Goal: Task Accomplishment & Management: Manage account settings

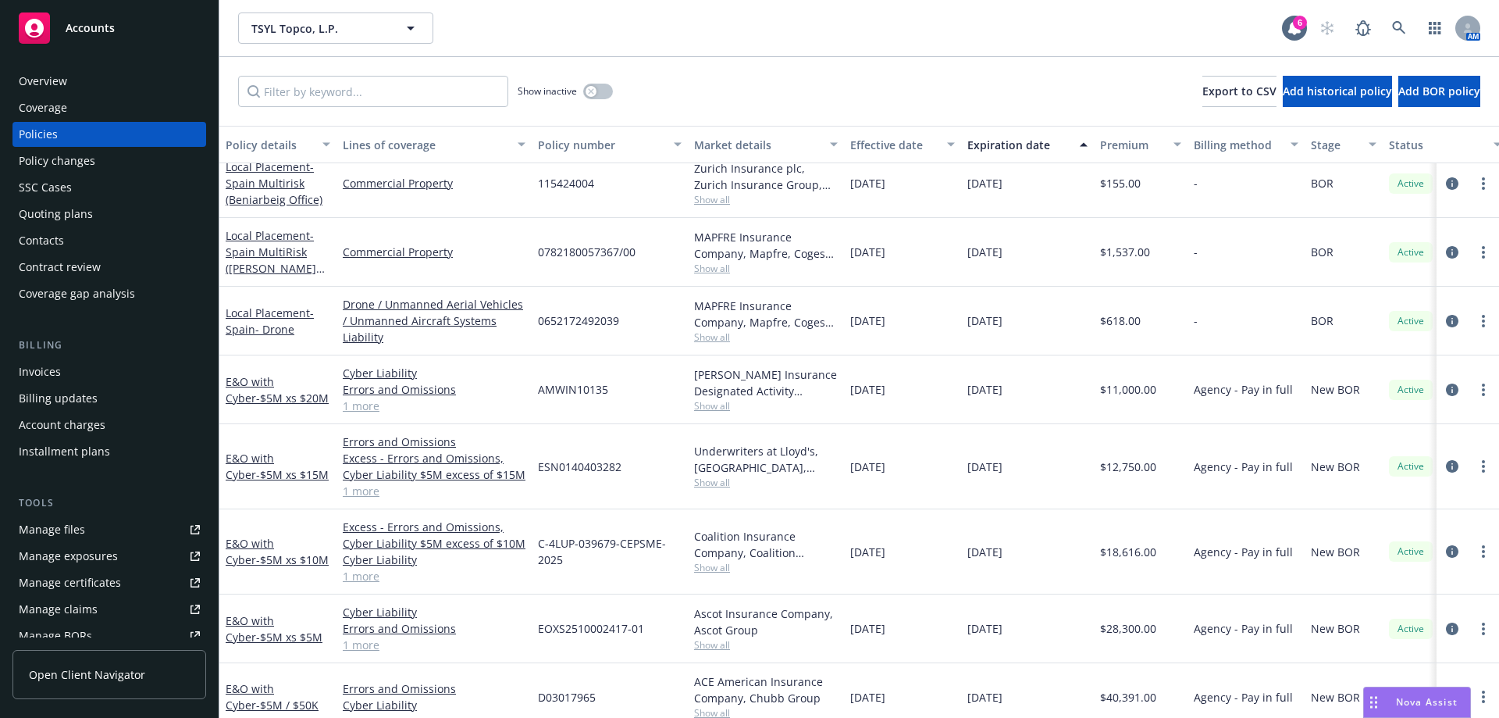
scroll to position [607, 0]
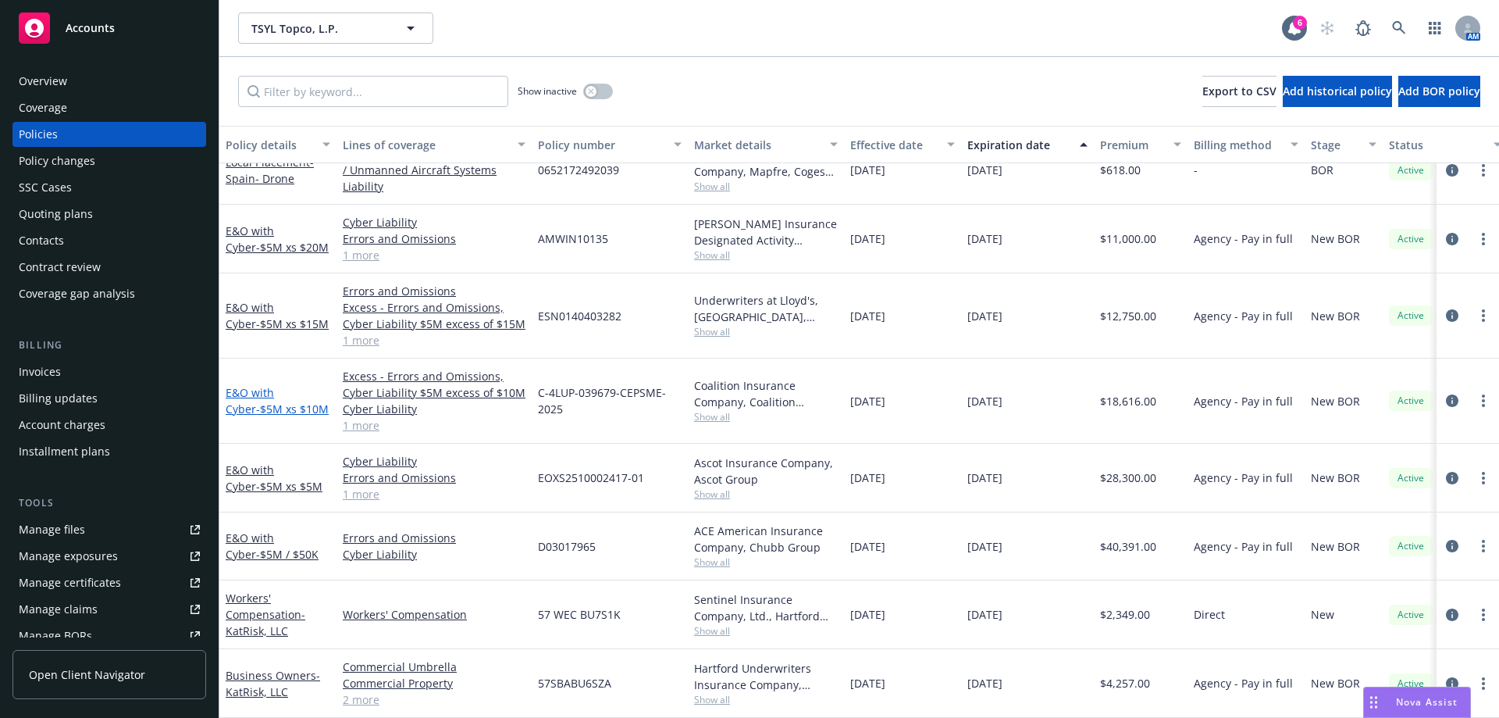
click at [241, 385] on link "E&O with Cyber - $5M xs $10M" at bounding box center [277, 400] width 103 height 31
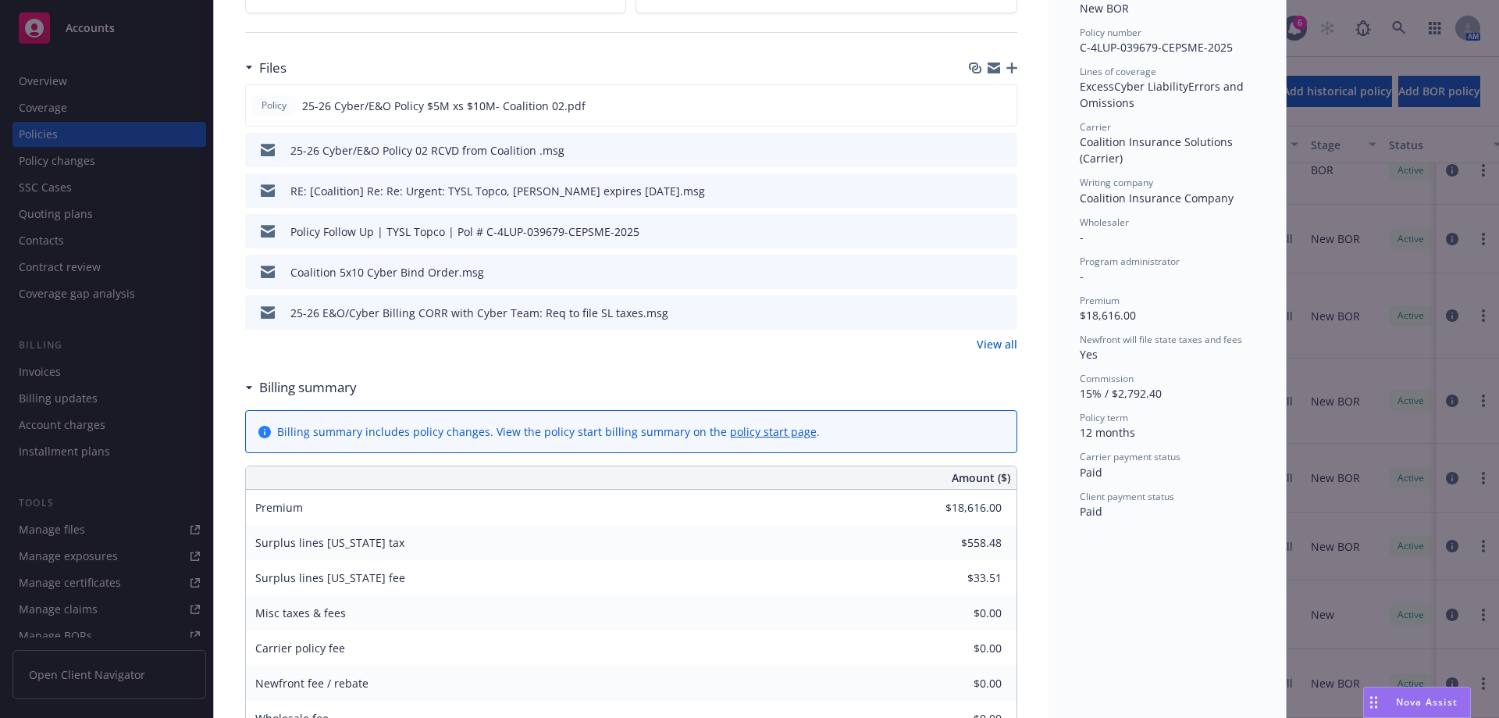
scroll to position [390, 0]
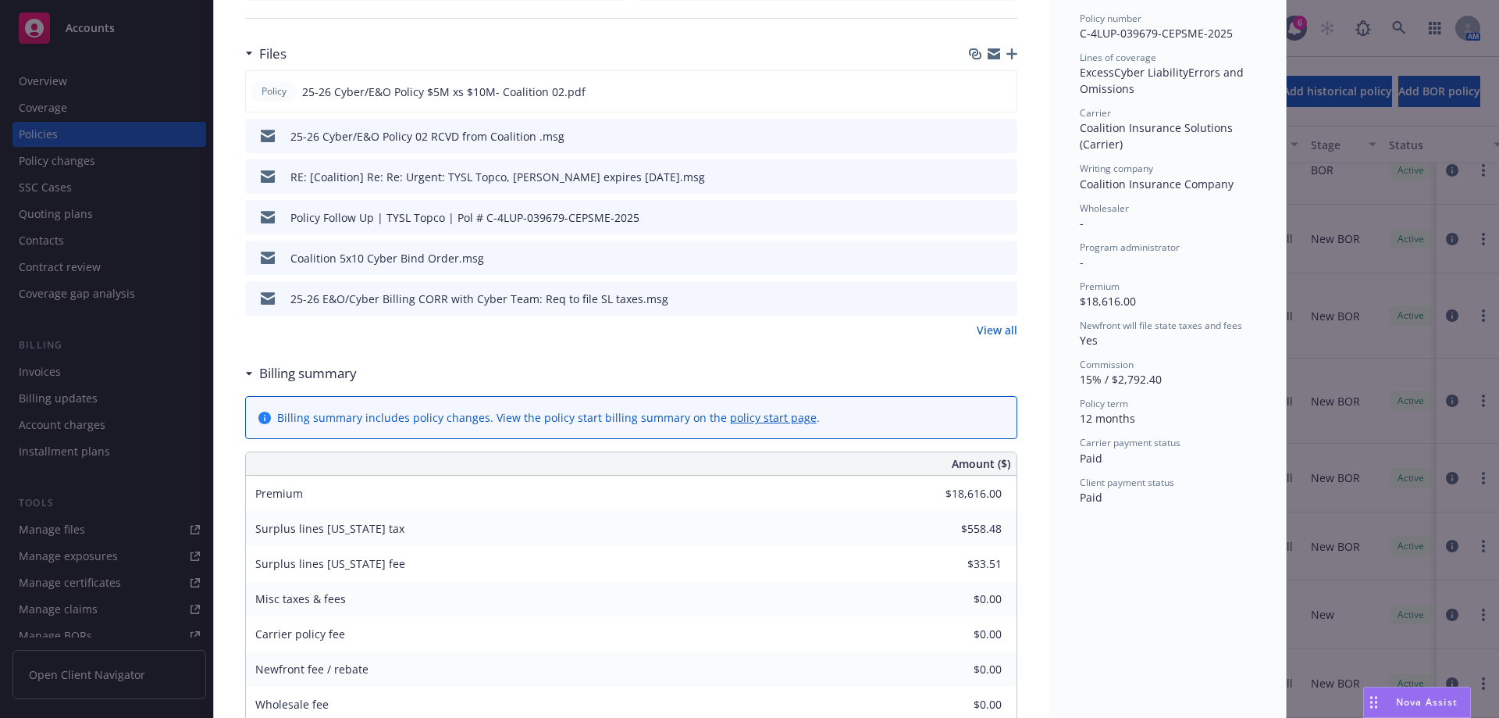
click at [1006, 53] on icon "button" at bounding box center [1011, 53] width 11 height 11
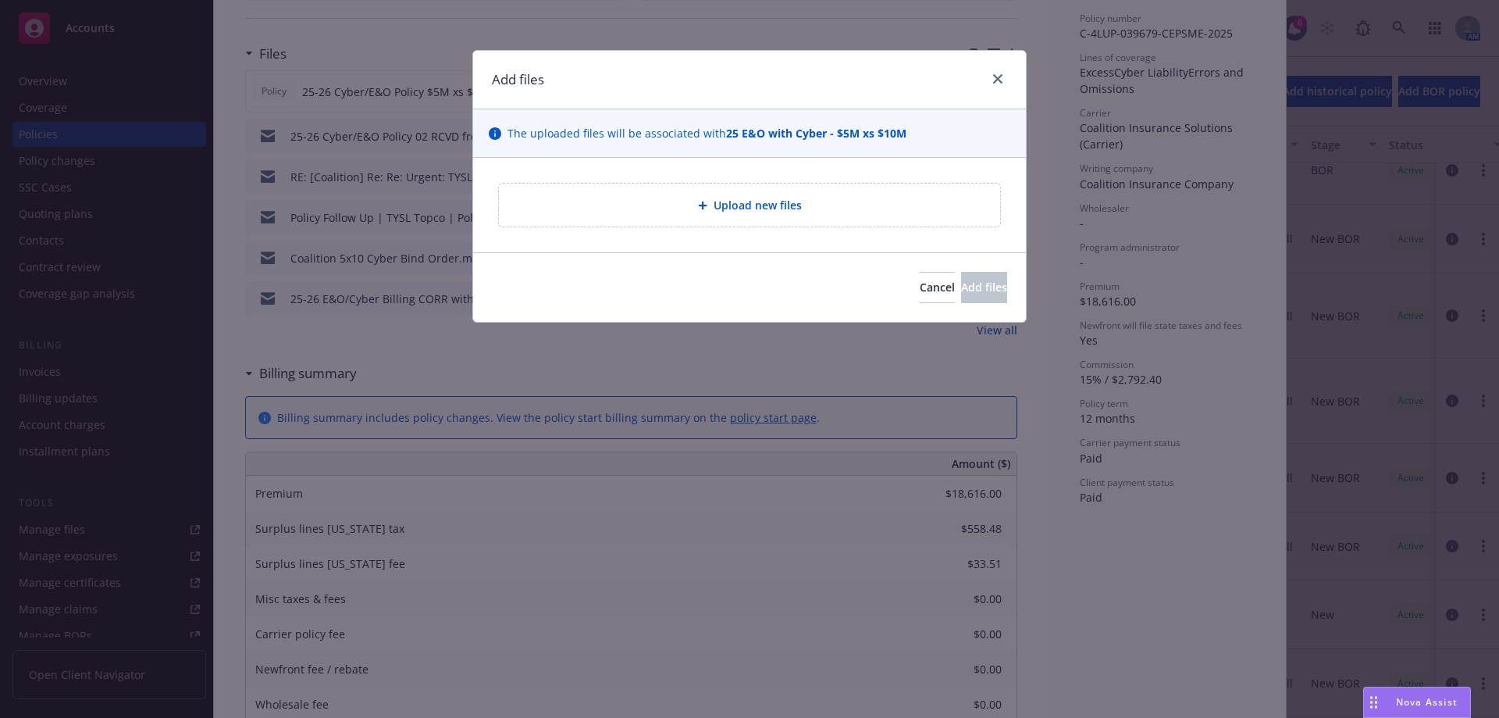
click at [733, 212] on span "Upload new files" at bounding box center [758, 205] width 88 height 16
type textarea "x"
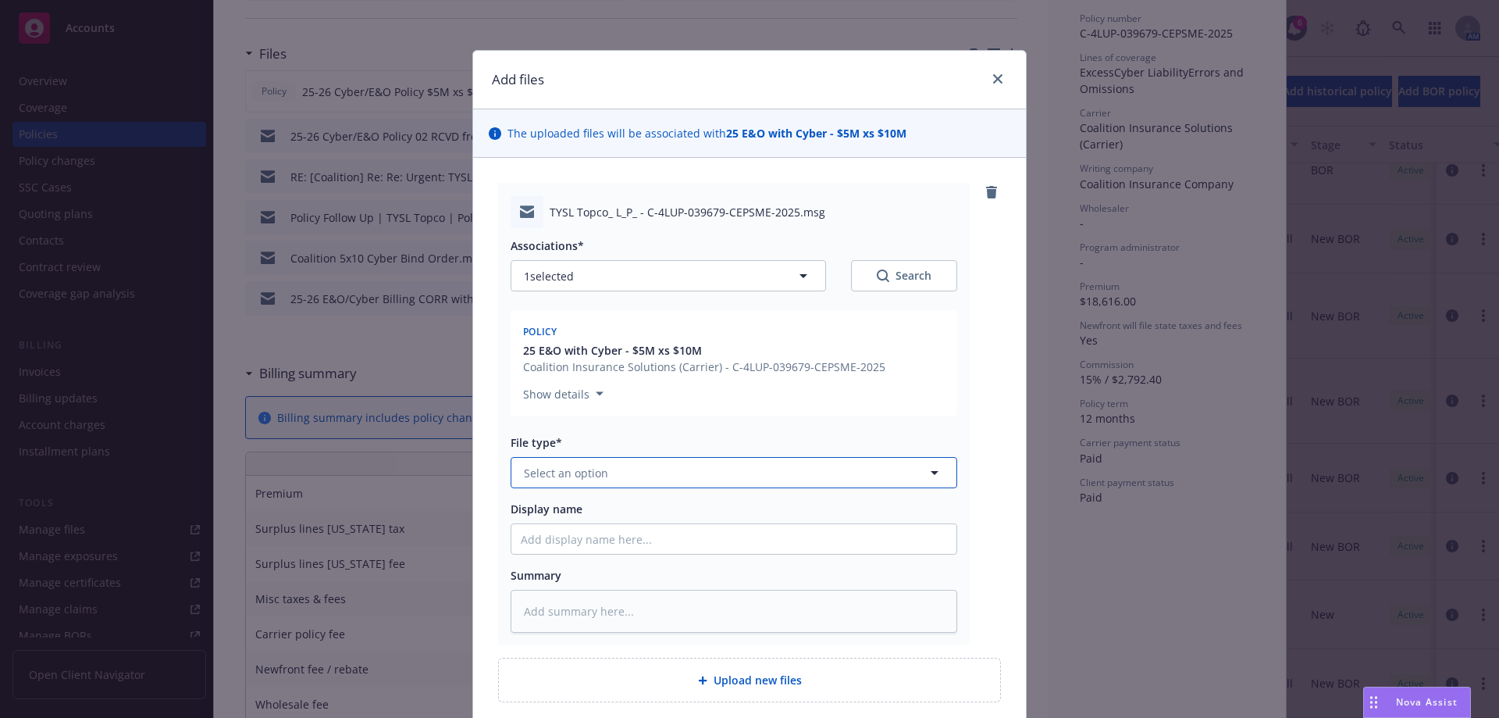
click at [625, 475] on button "Select an option" at bounding box center [734, 472] width 447 height 31
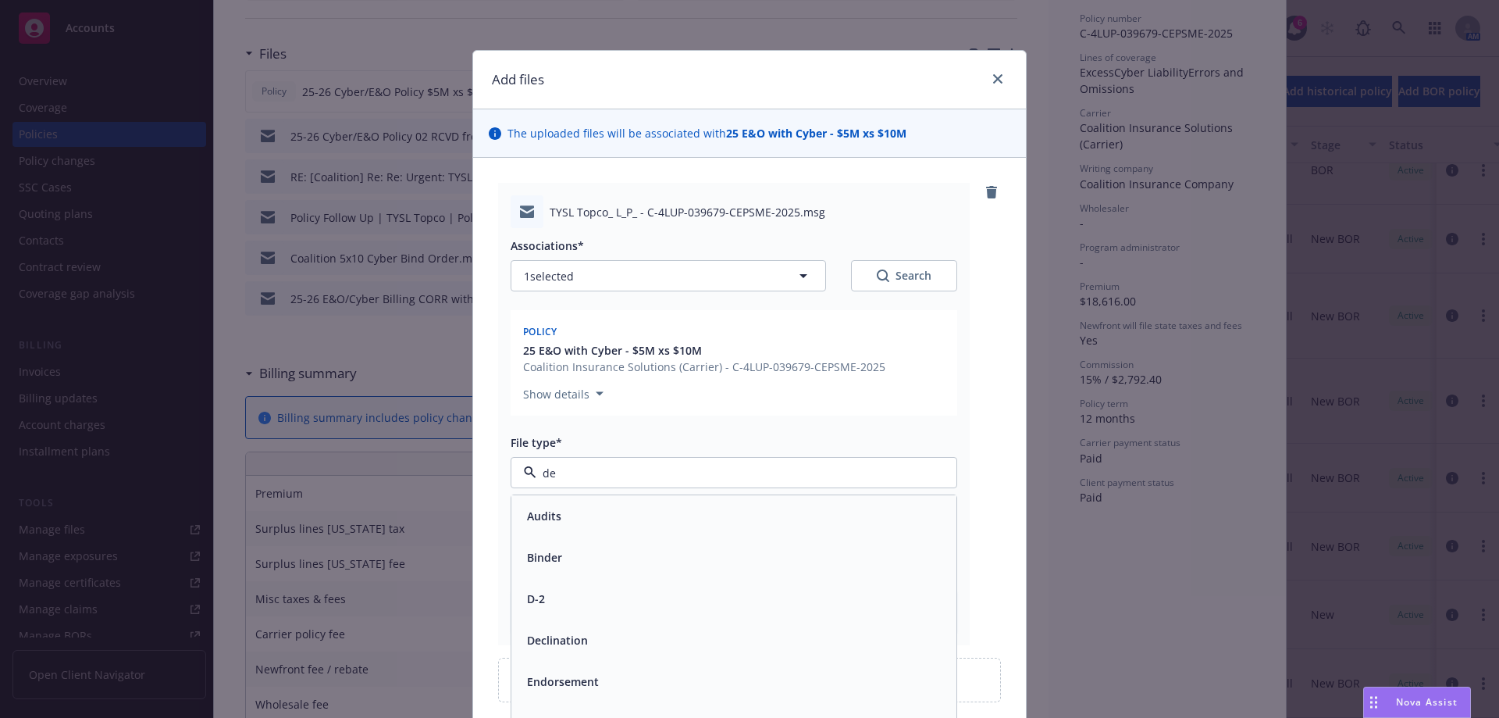
type input "dec"
click at [569, 513] on span "Declination" at bounding box center [557, 515] width 61 height 16
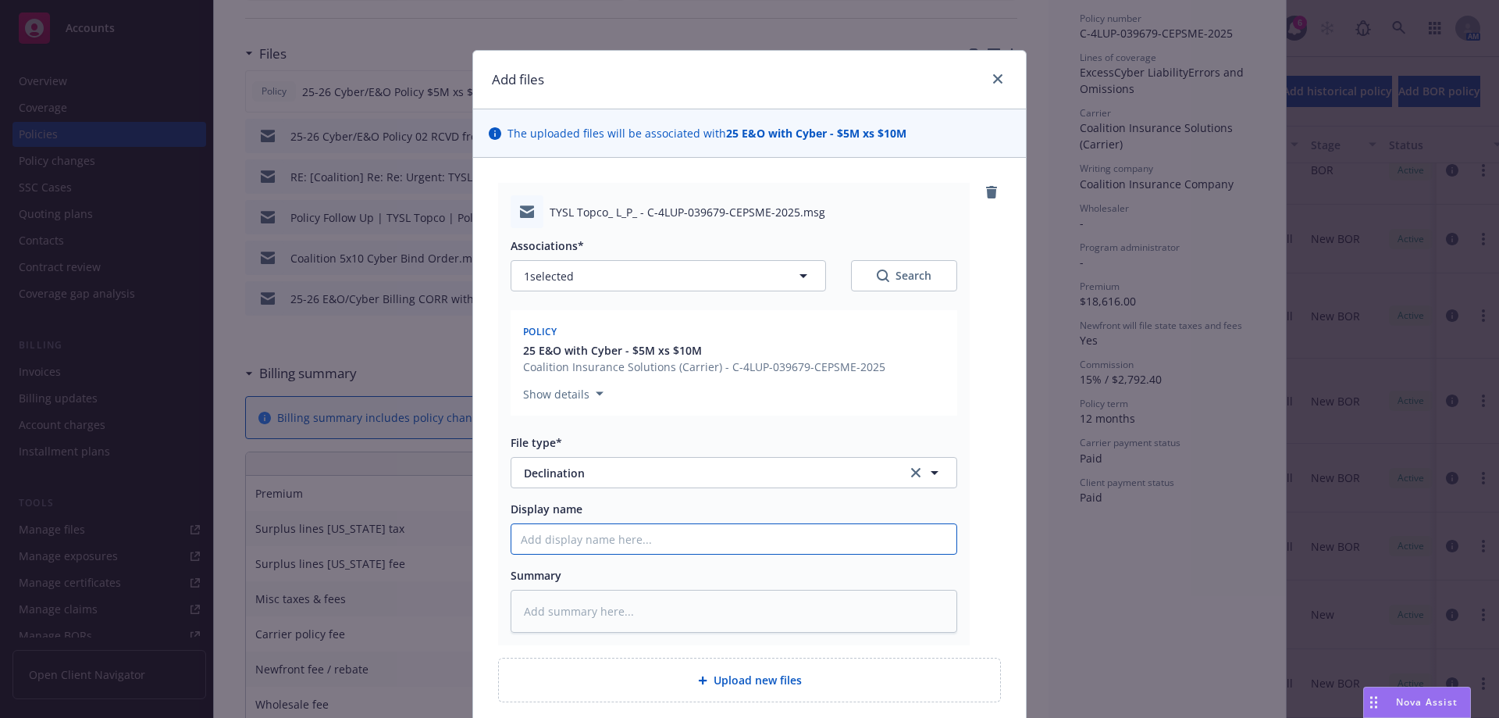
click at [576, 540] on input "Display name" at bounding box center [733, 539] width 445 height 30
type textarea "x"
type input "C"
type textarea "x"
type input "Co"
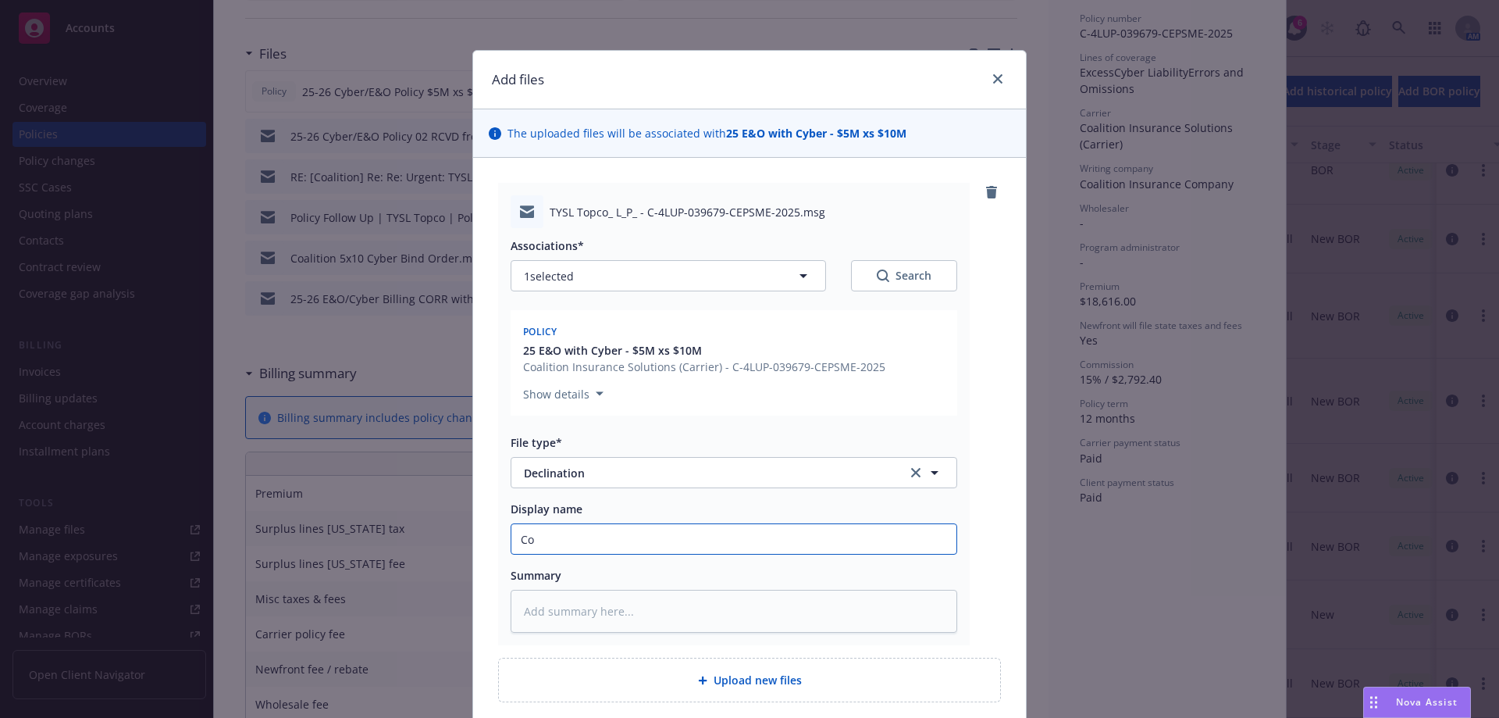
type textarea "x"
type input "Coa"
type textarea "x"
type input "Coal"
type textarea "x"
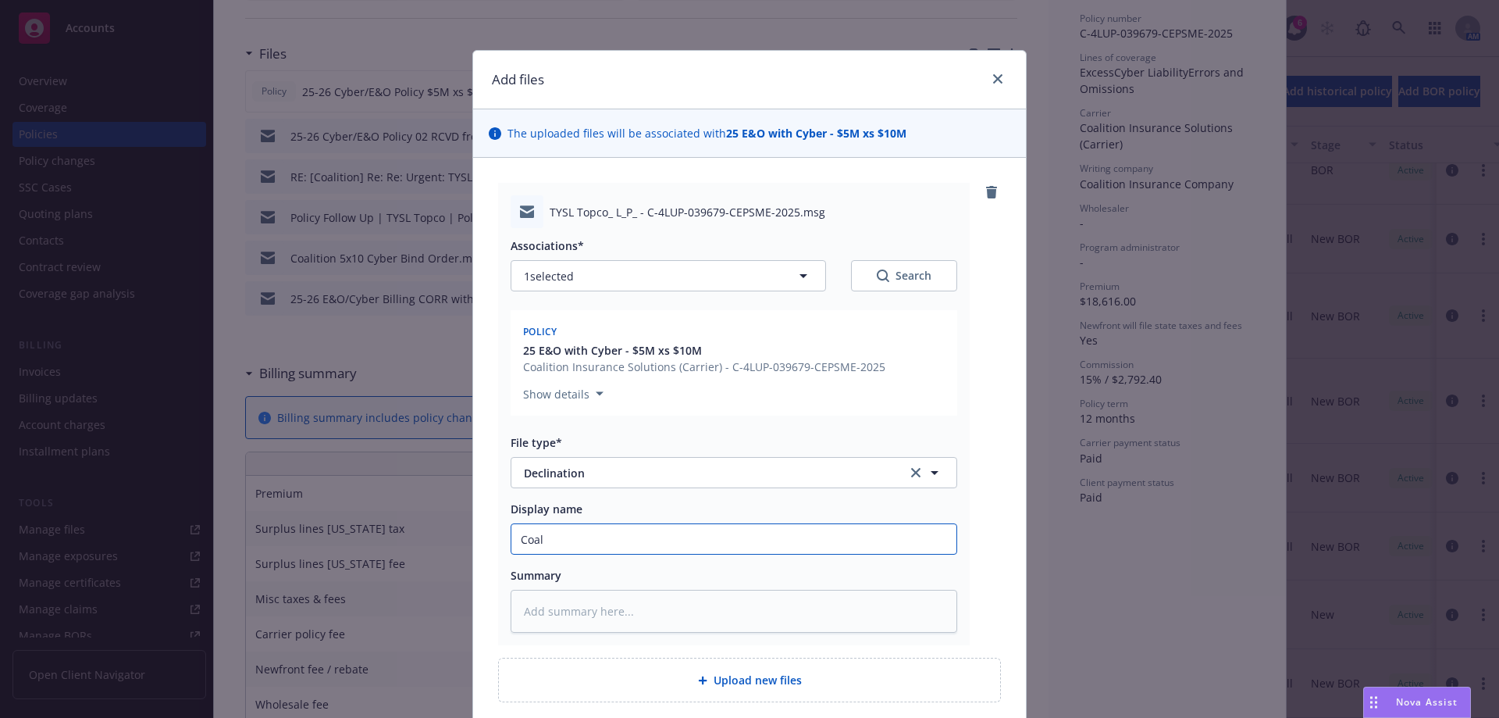
type input "Coali"
type textarea "x"
type input "Coalit"
type textarea "x"
type input "Coaliti"
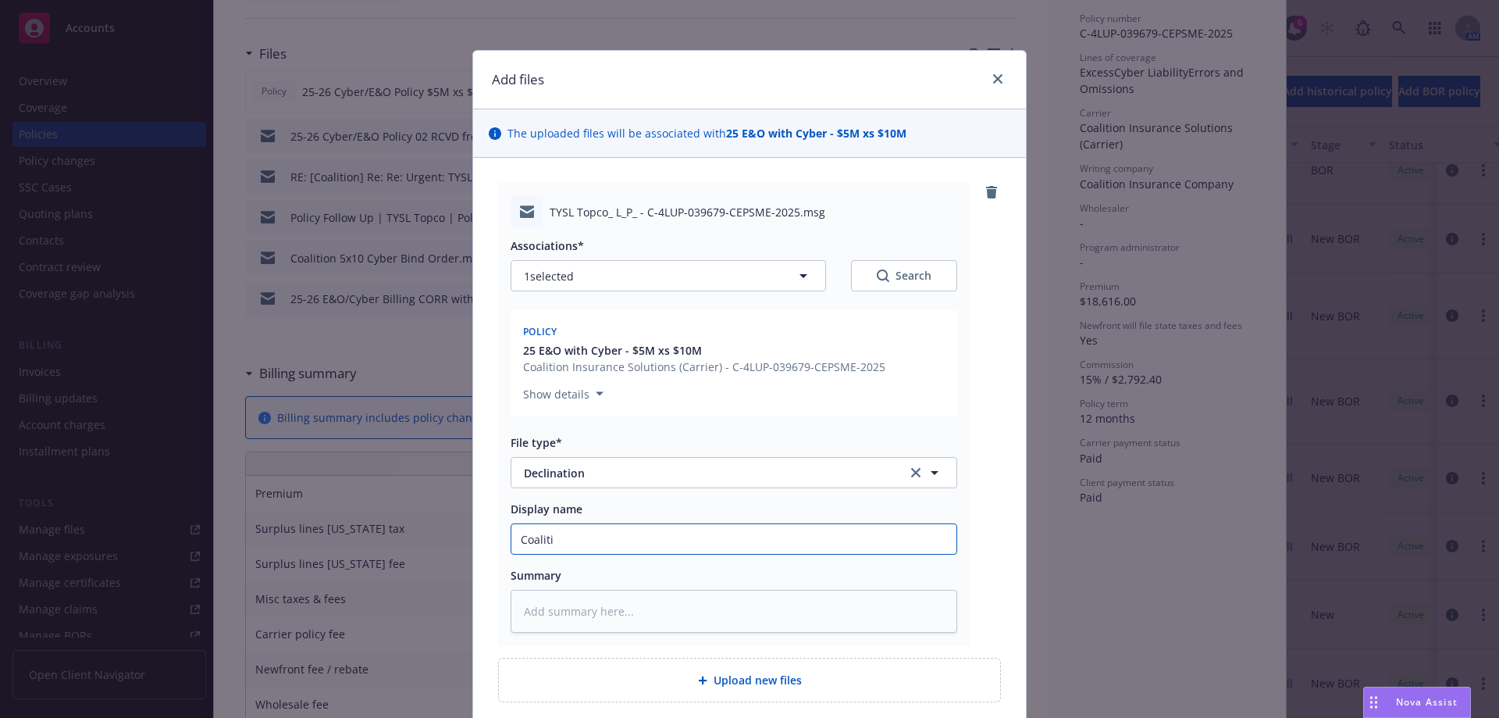
type textarea "x"
type input "Coalition"
type textarea "x"
type input "Coalition"
type textarea "x"
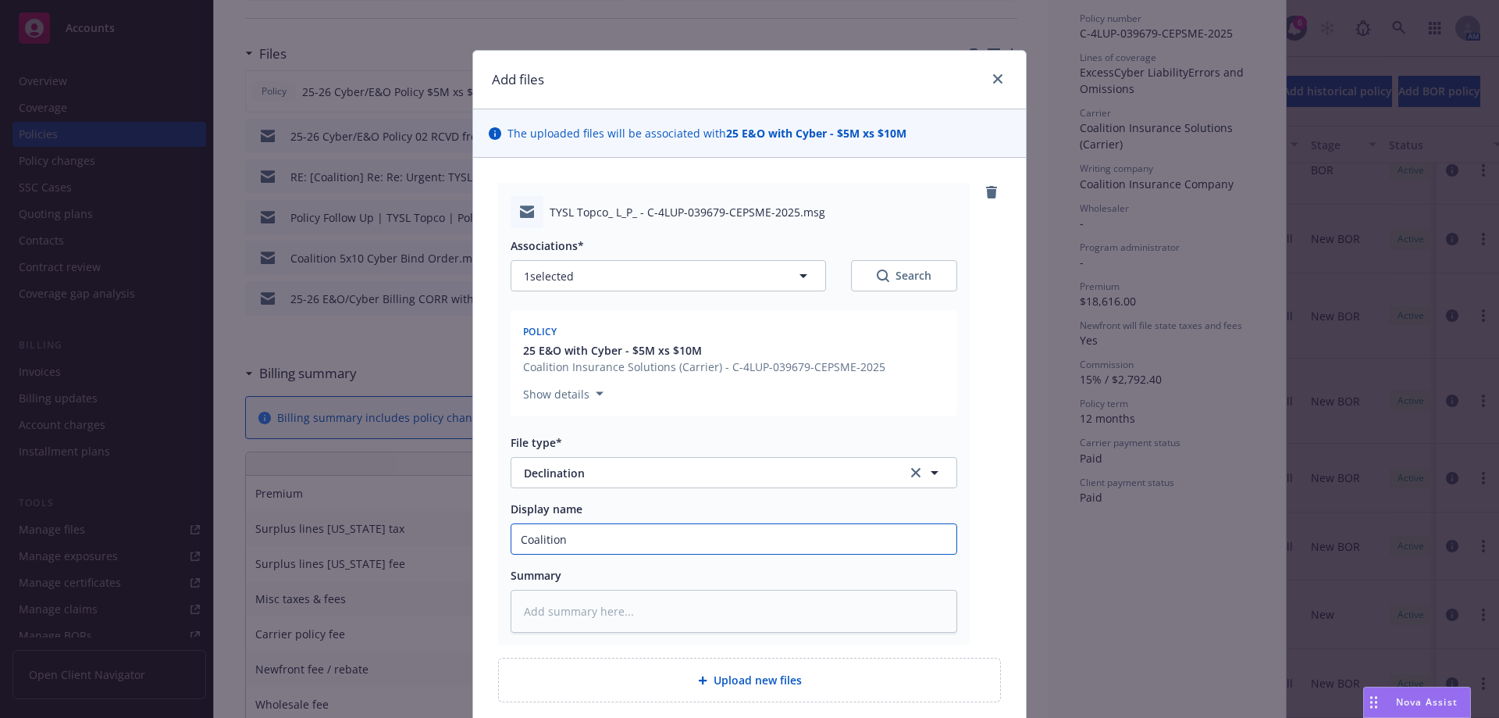
type input "Coalition d"
type textarea "x"
type input "Coalition de"
type textarea "x"
type input "Coalition dec"
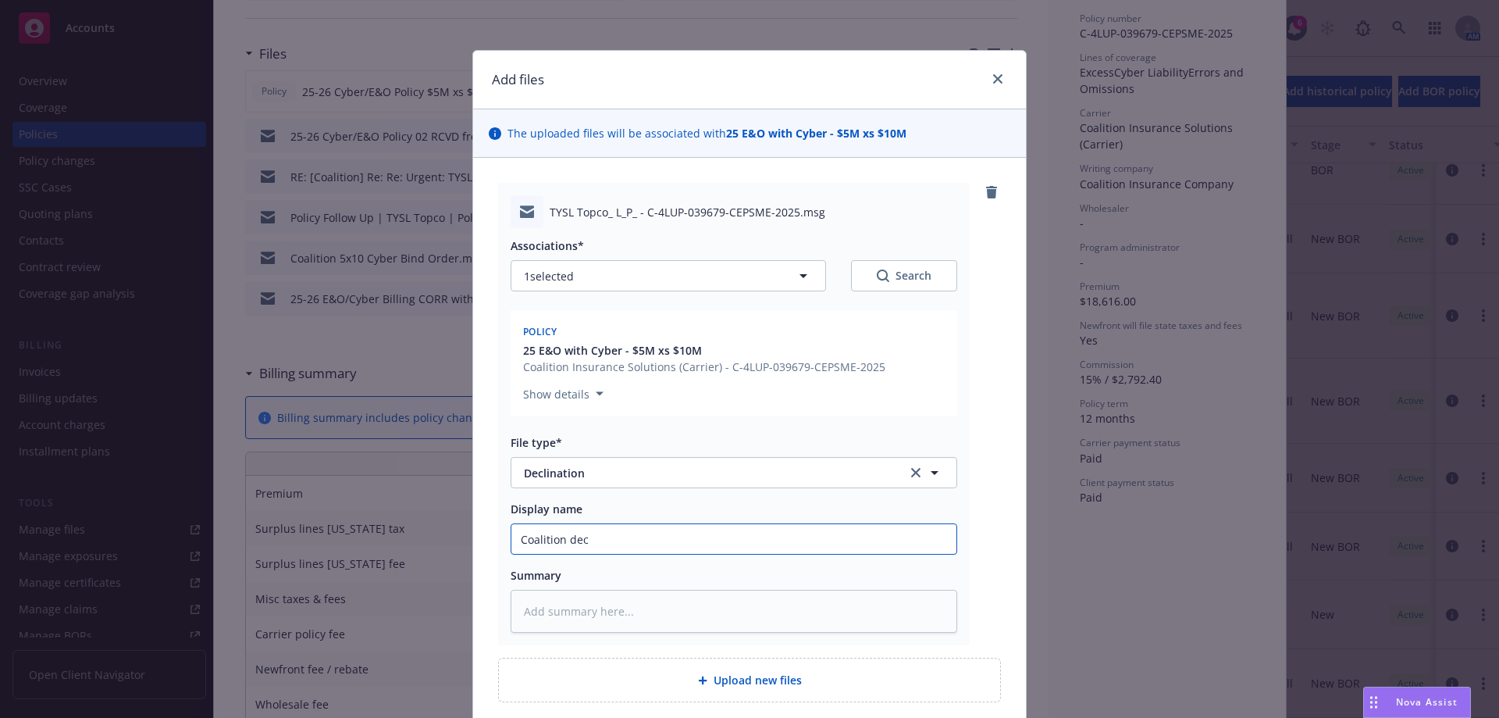
type textarea "x"
type input "Coalition decli"
type textarea "x"
type input "Coalition declin"
type textarea "x"
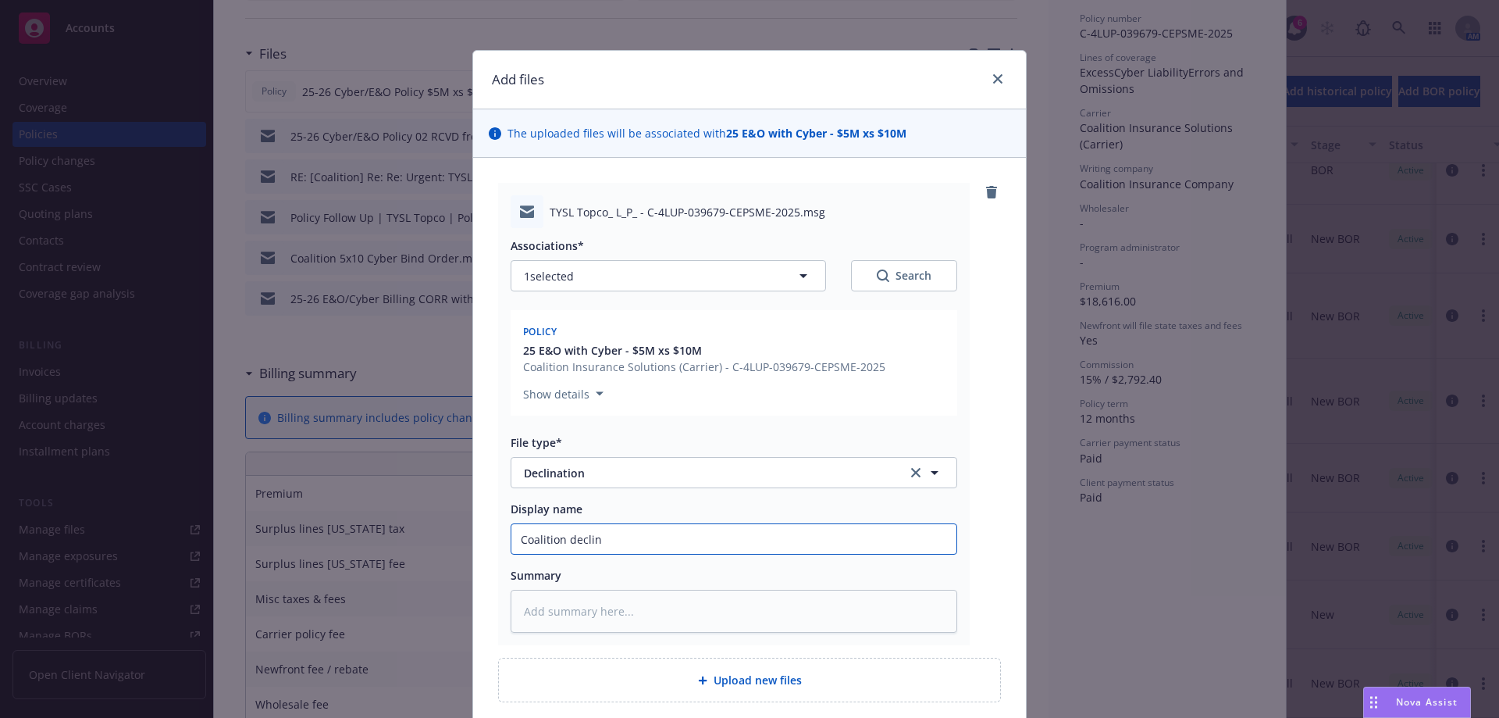
type input "Coalition declint"
type textarea "x"
type input "Coalition declin"
type textarea "x"
type input "Coalition decli"
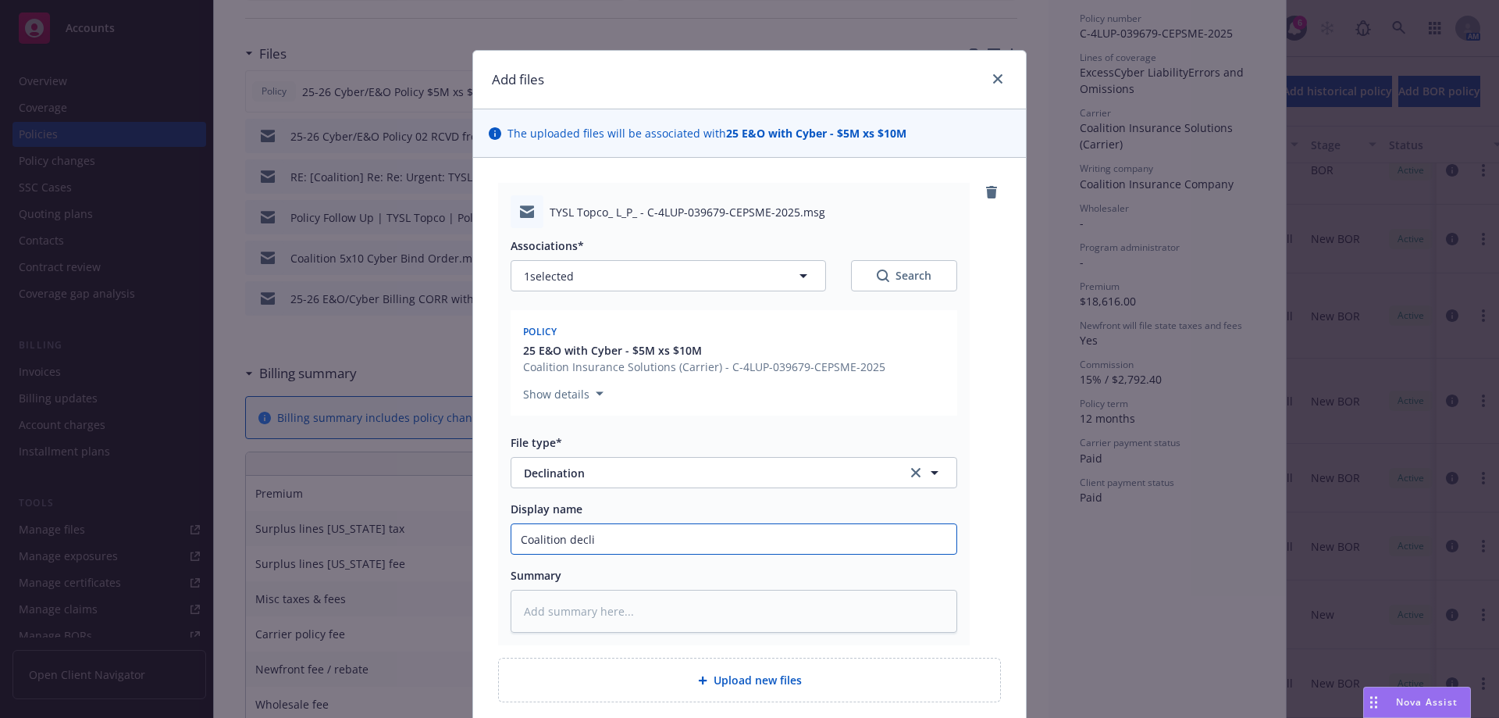
type textarea "x"
type input "Coalition decl"
type textarea "x"
type input "Coalition dec"
type textarea "x"
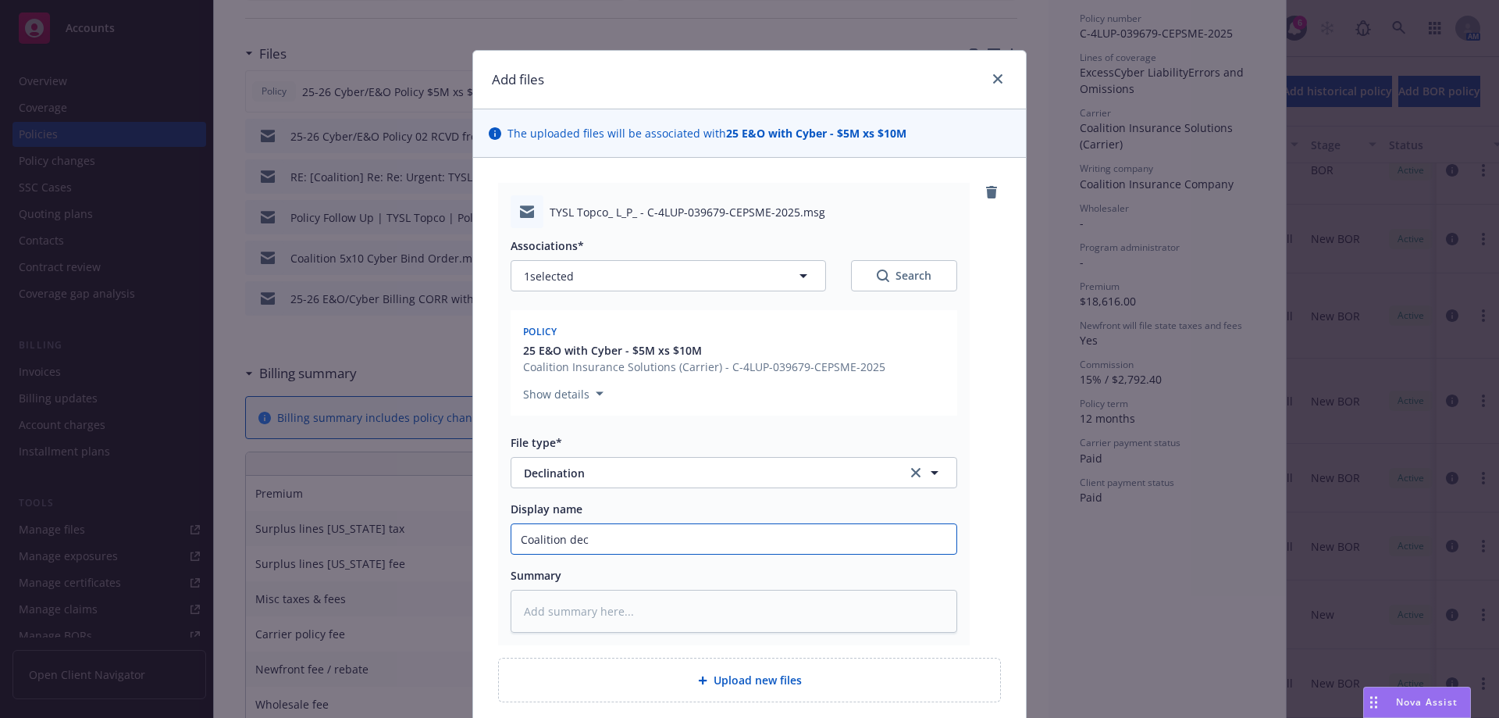
type input "Coalition de"
type textarea "x"
type input "Coalition d"
type textarea "x"
type input "Coalition"
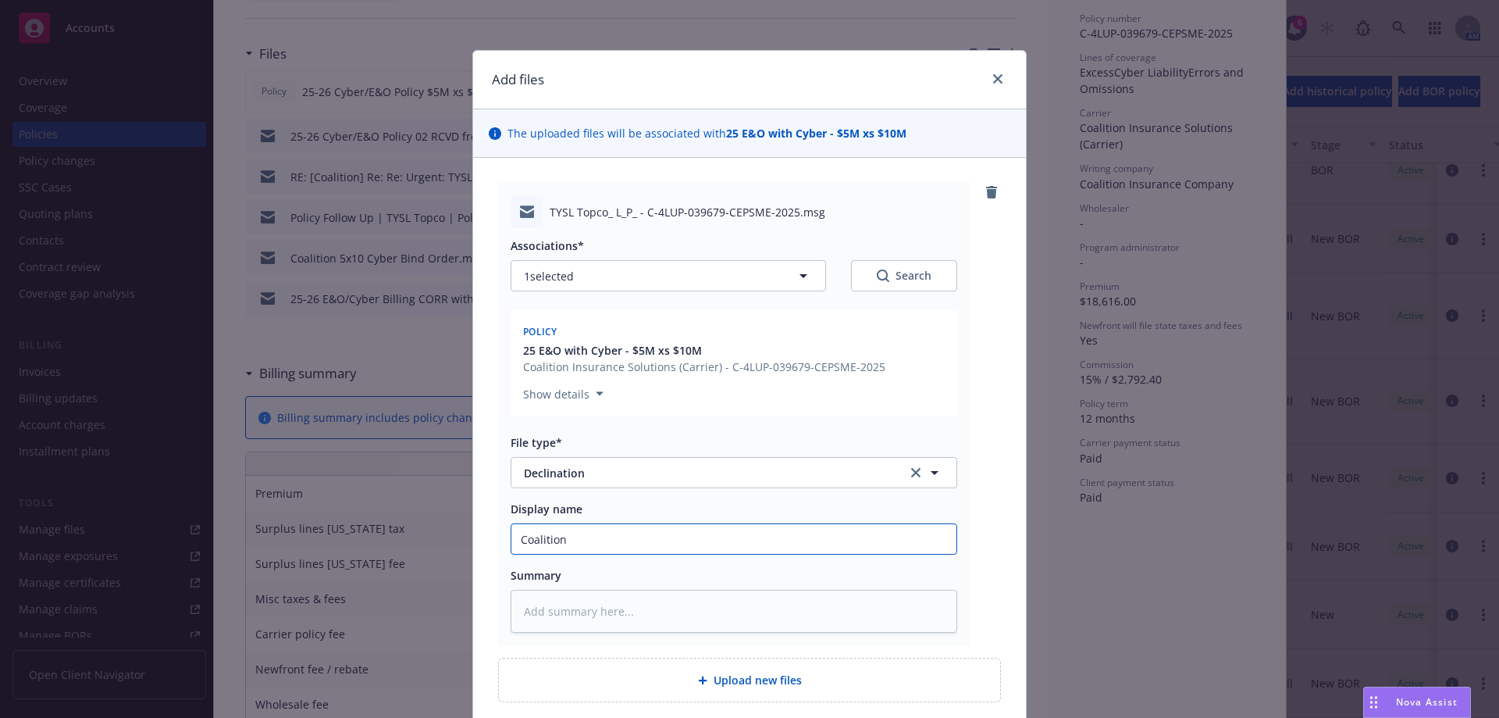
type textarea "x"
type input "Coalition a"
type textarea "x"
type input "Coalition ad"
type textarea "x"
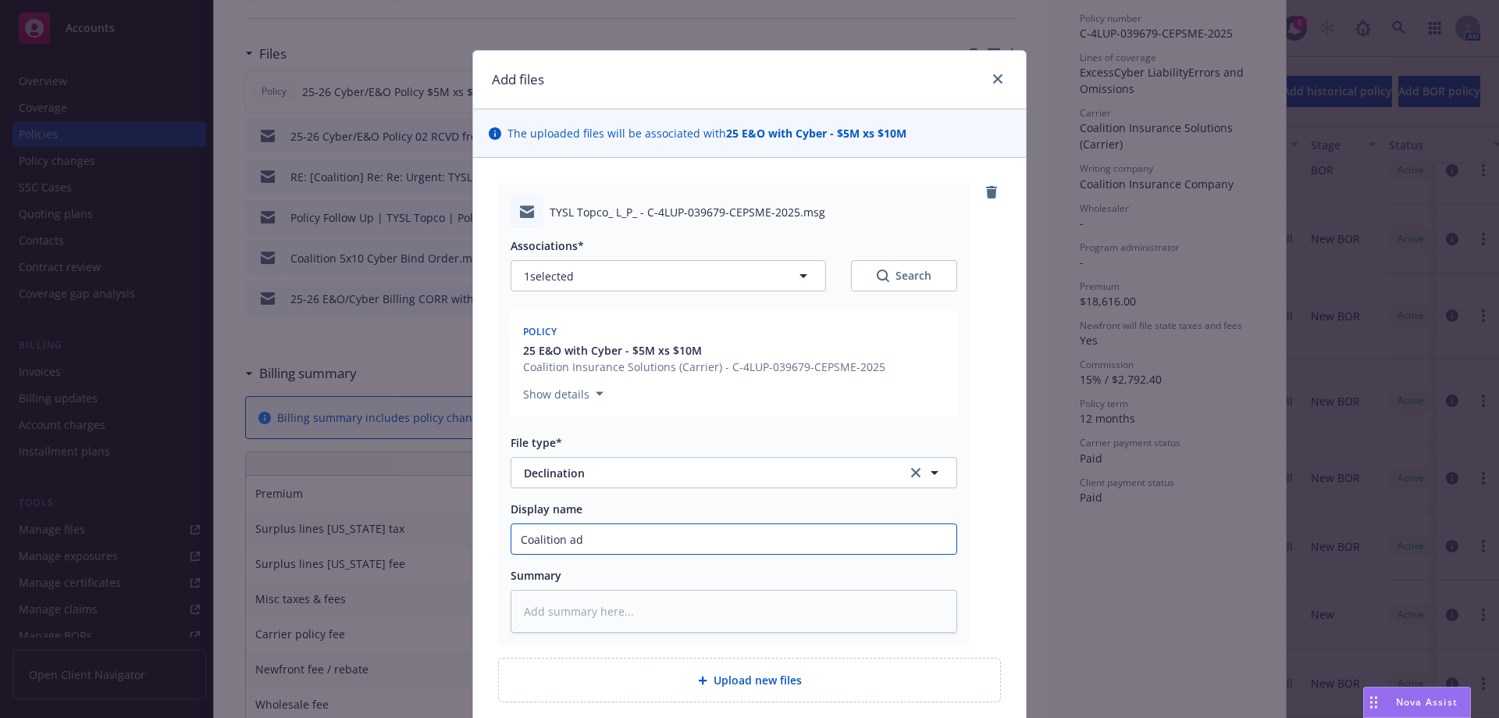
type input "Coalition adm"
type textarea "x"
type input "Coalition admi"
type textarea "x"
type input "Coalition admit"
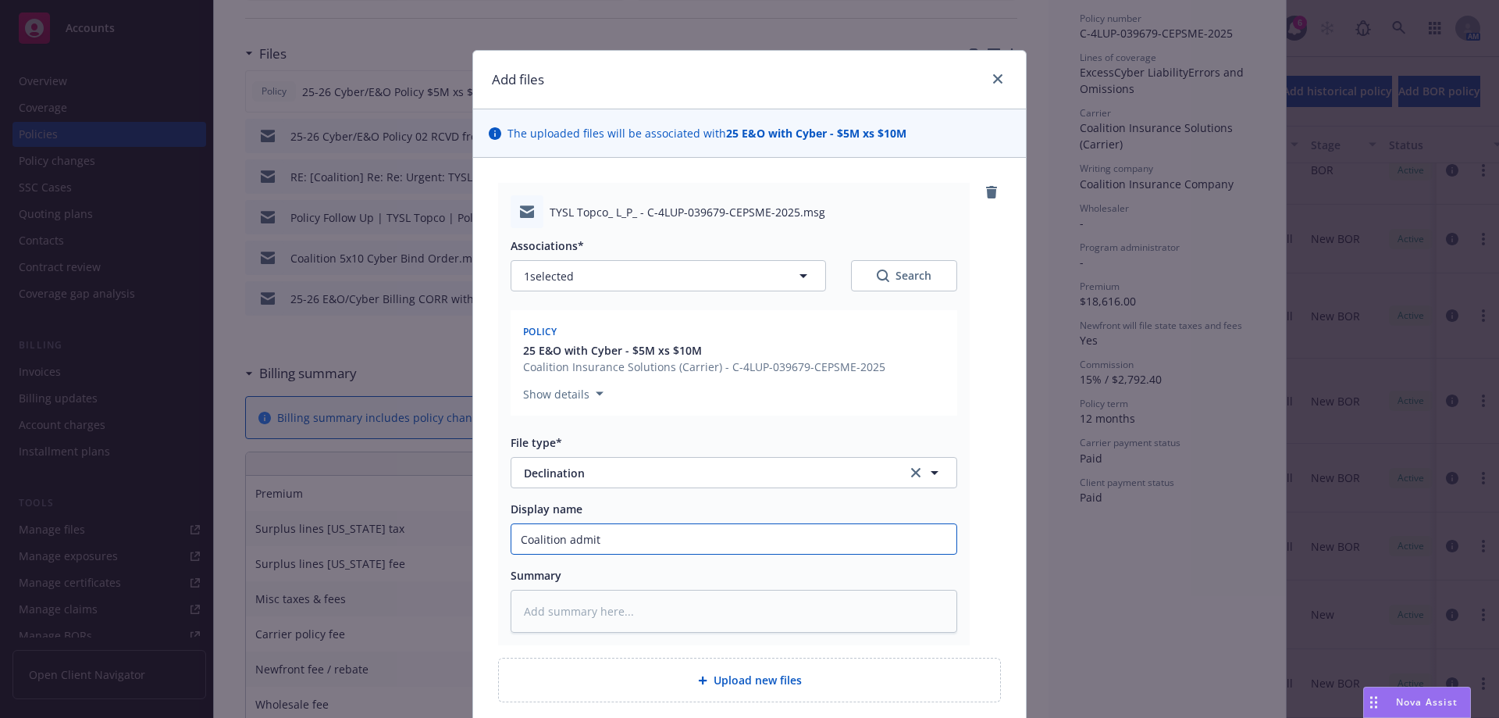
type textarea "x"
type input "Coalition admitt"
type textarea "x"
type input "Coalition admitte"
type textarea "x"
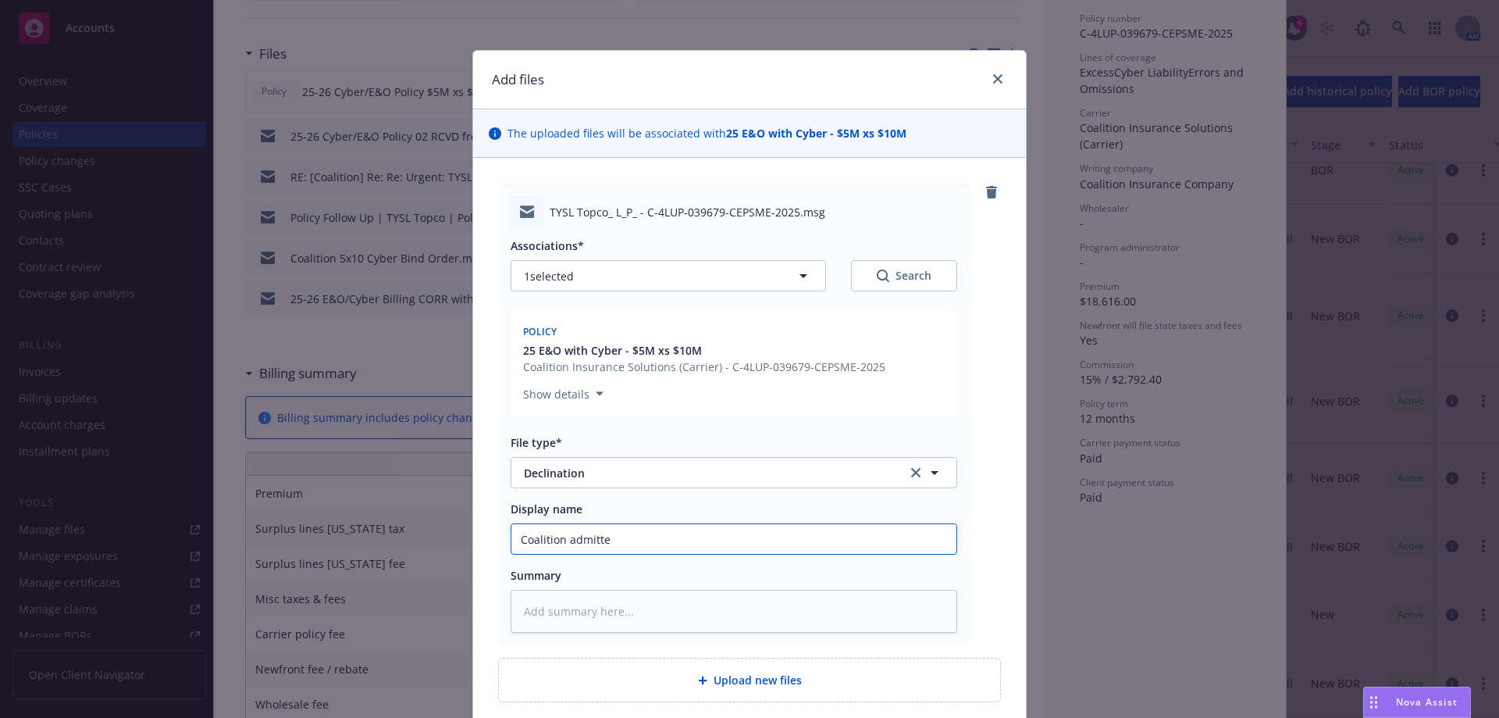
type input "Coalition admitted"
type textarea "x"
type input "Coalition admitted"
type textarea "x"
type input "Coalition admitted d"
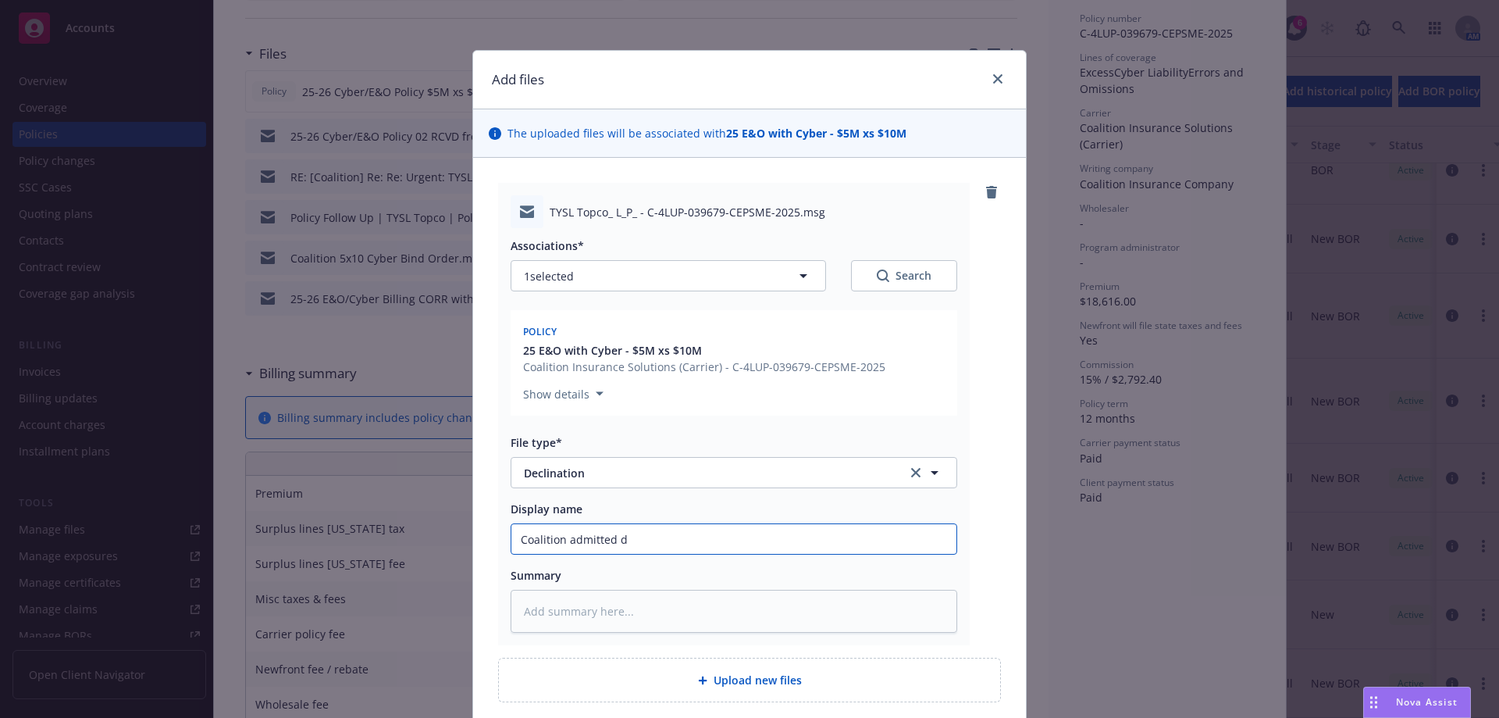
type textarea "x"
type input "Coalition admitted de"
type textarea "x"
type input "Coalition admitted dec"
type textarea "x"
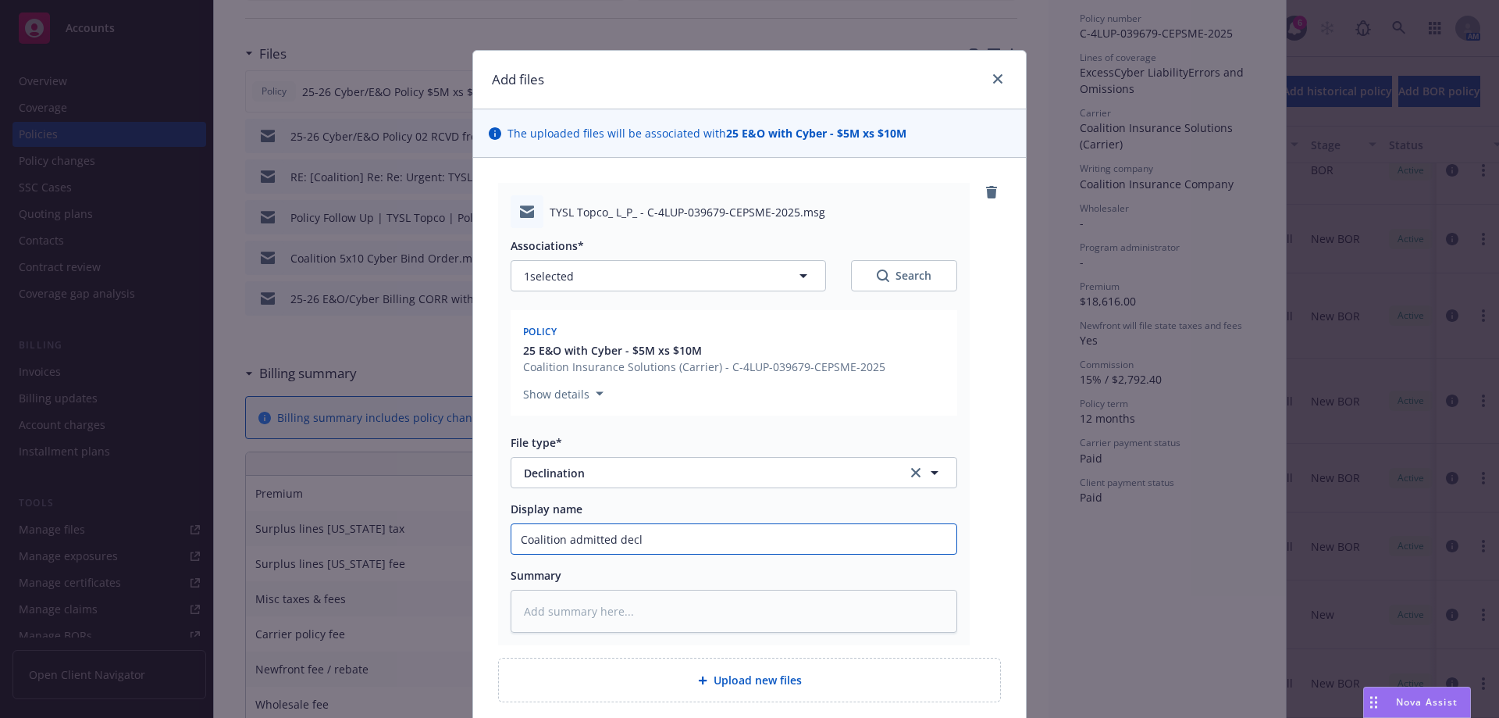
type input "Coalition admitted decli"
type textarea "x"
type input "Coalition admitted declin"
type textarea "x"
type input "Coalition admitted declina"
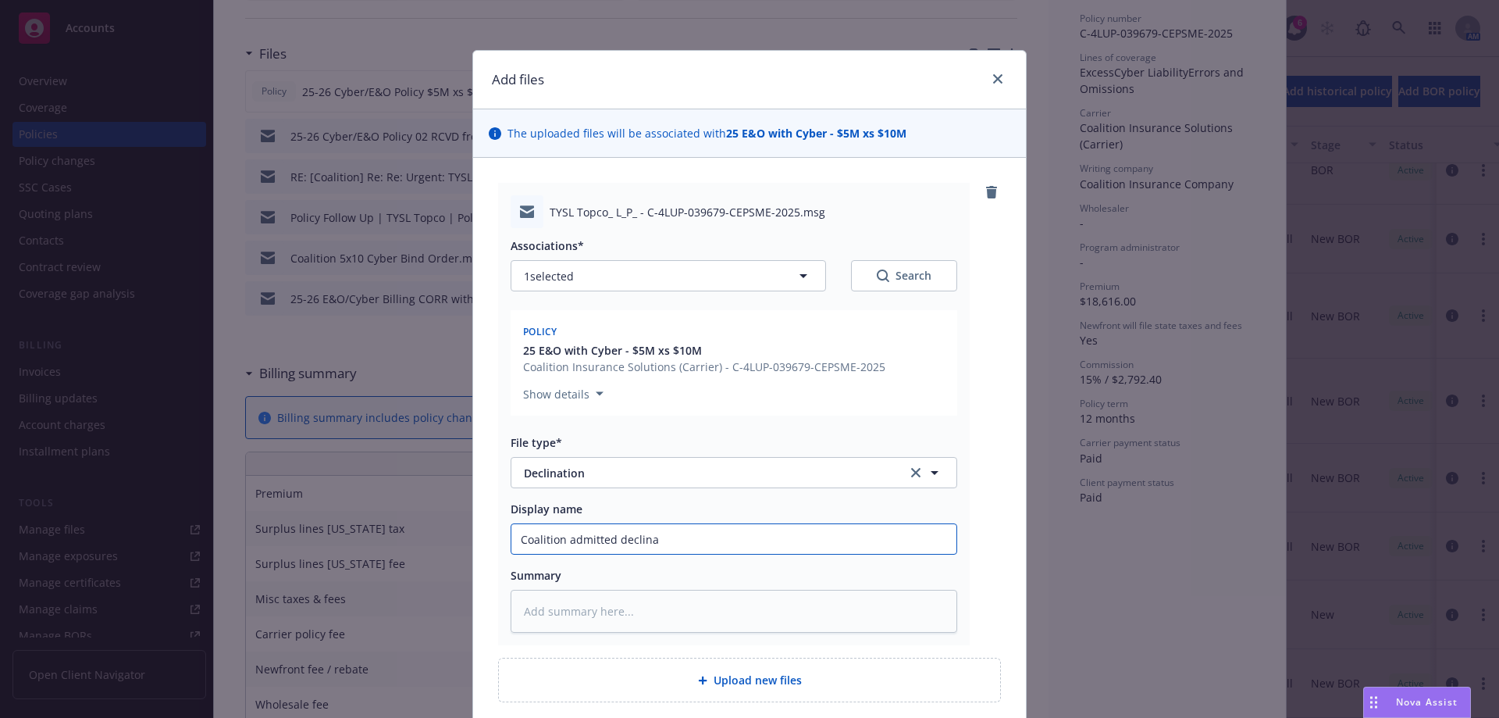
type textarea "x"
type input "Coalition admitted declinat"
type textarea "x"
type input "Coalition admitted declinati"
type textarea "x"
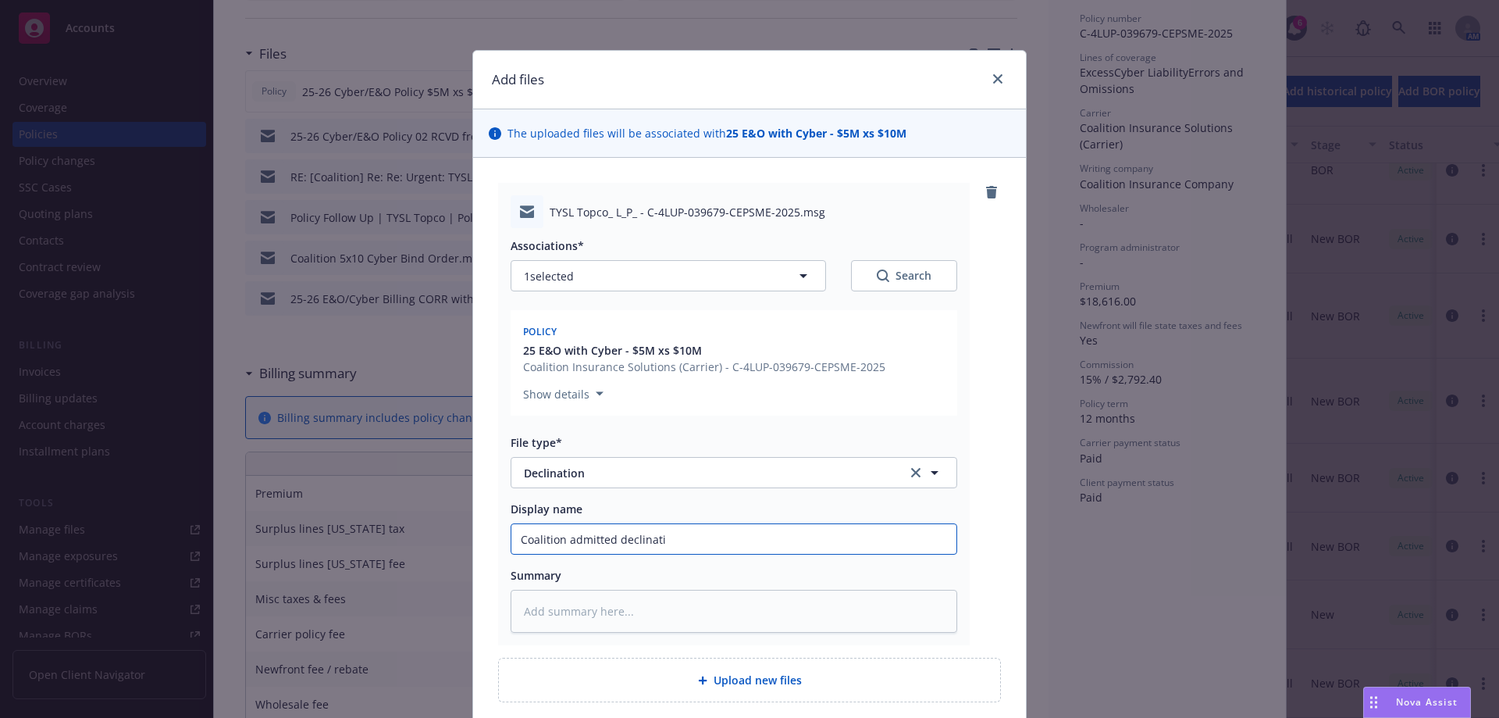
type input "Coalition admitted declinatio"
type textarea "x"
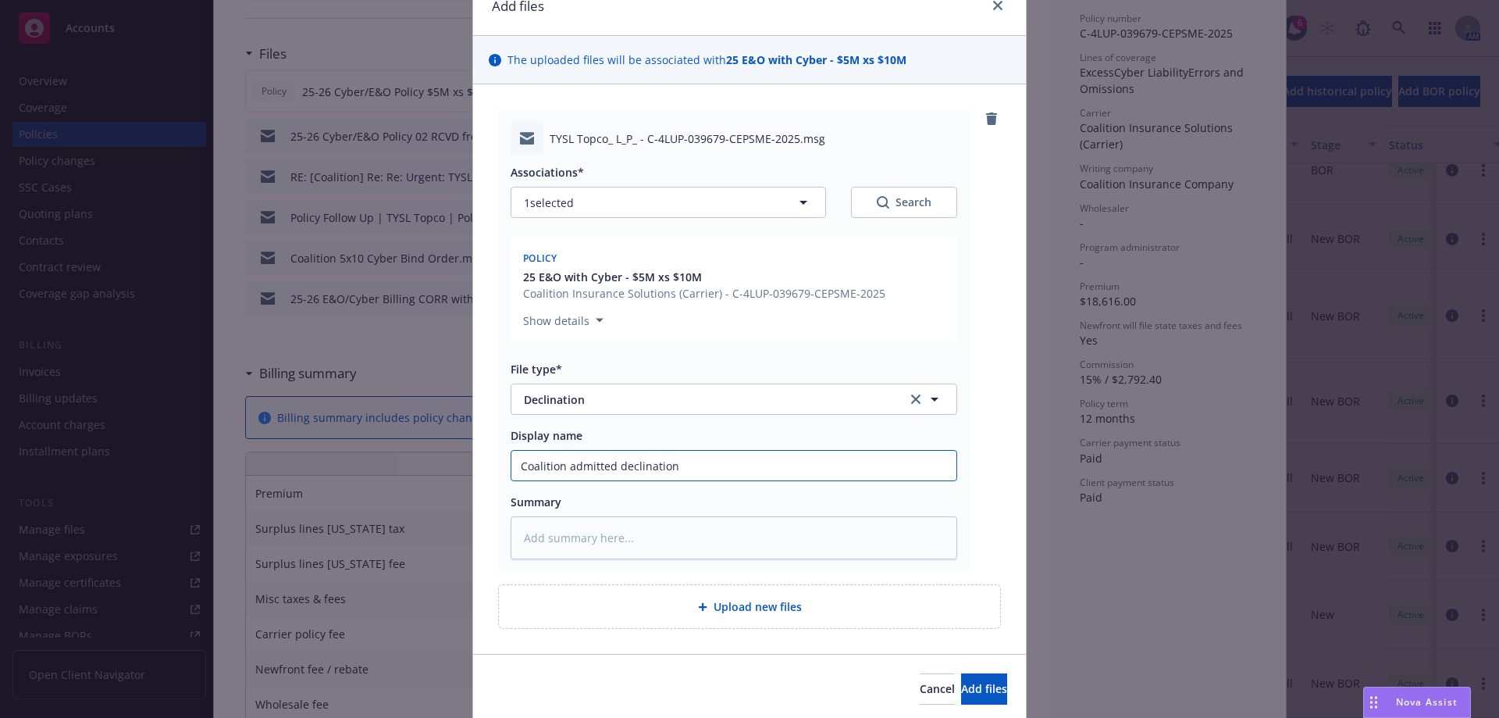
scroll to position [130, 0]
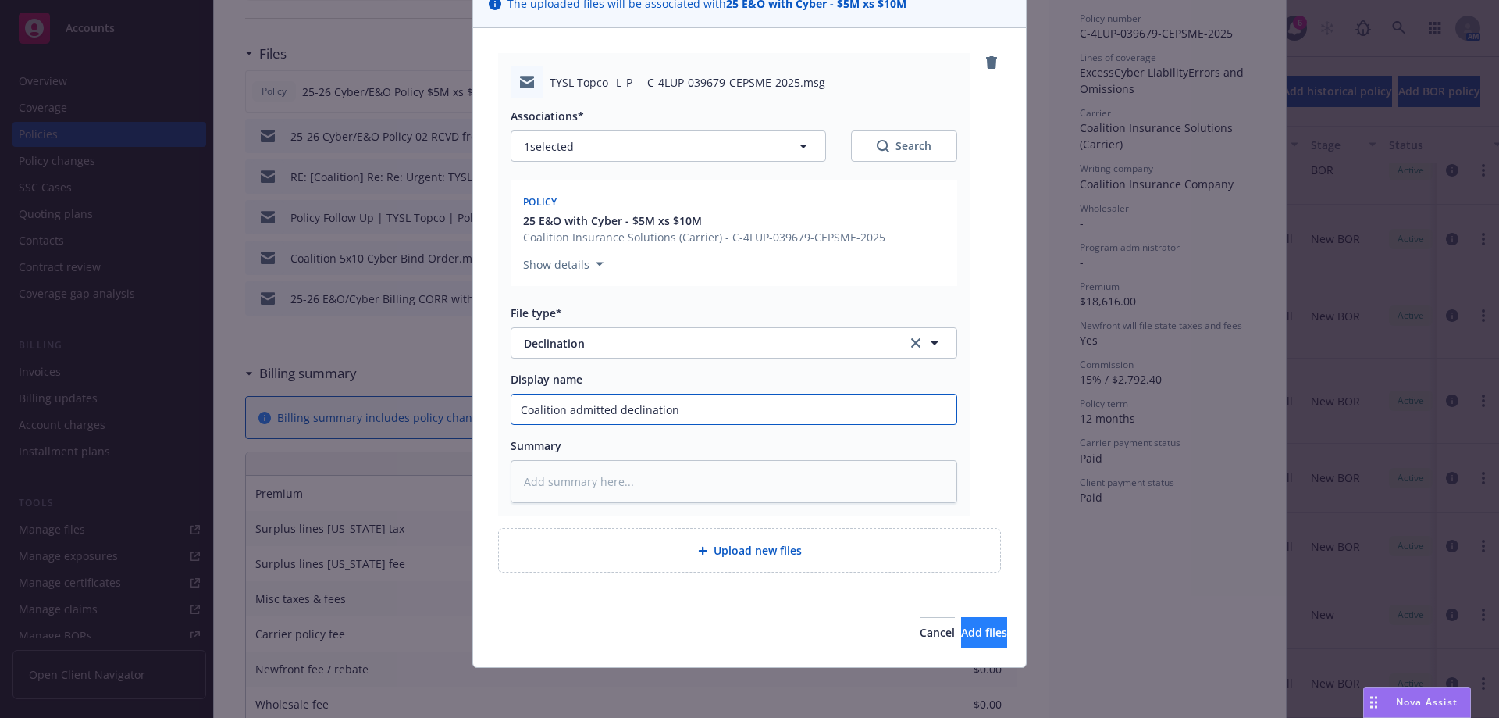
type input "Coalition admitted declination"
click at [976, 631] on button "Add files" at bounding box center [984, 632] width 46 height 31
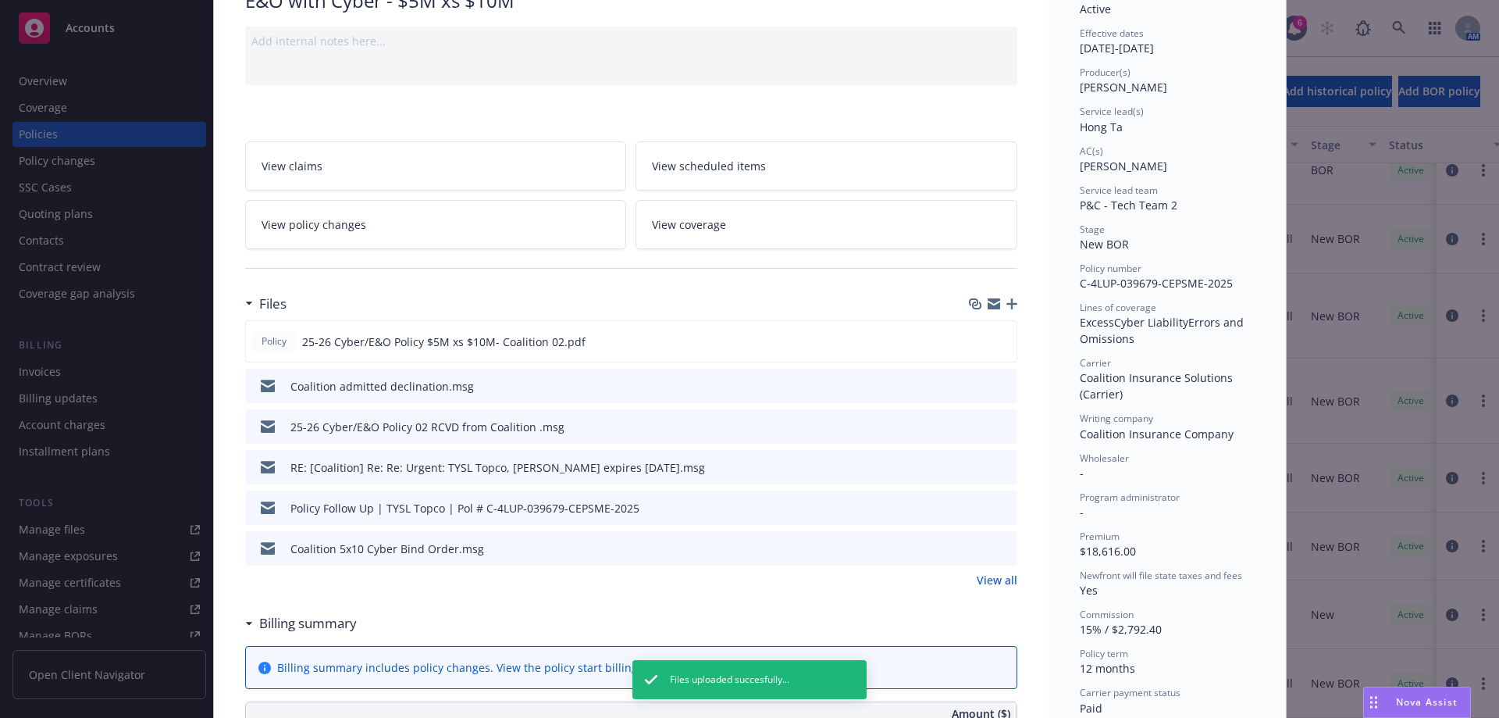
scroll to position [0, 0]
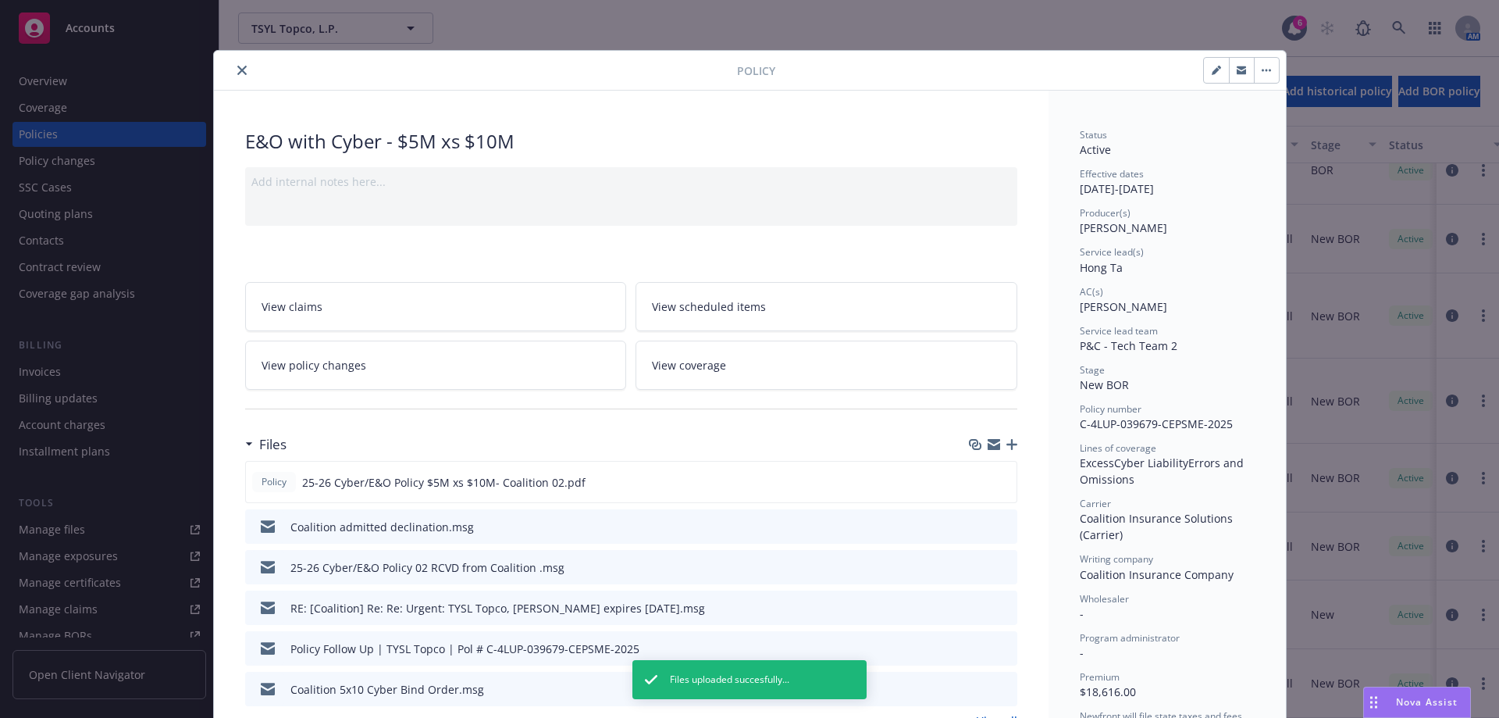
click at [240, 74] on button "close" at bounding box center [242, 70] width 19 height 19
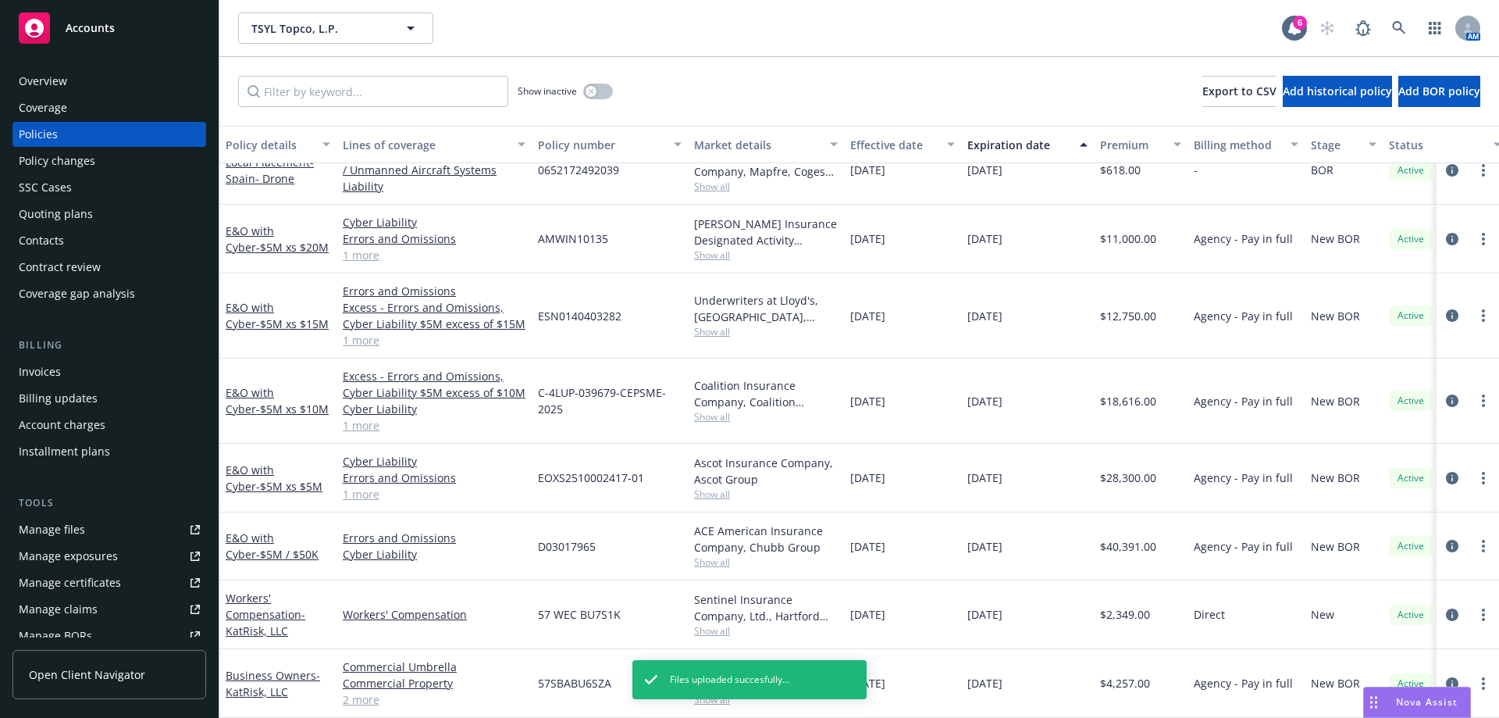
click at [76, 87] on div "Overview" at bounding box center [109, 81] width 181 height 25
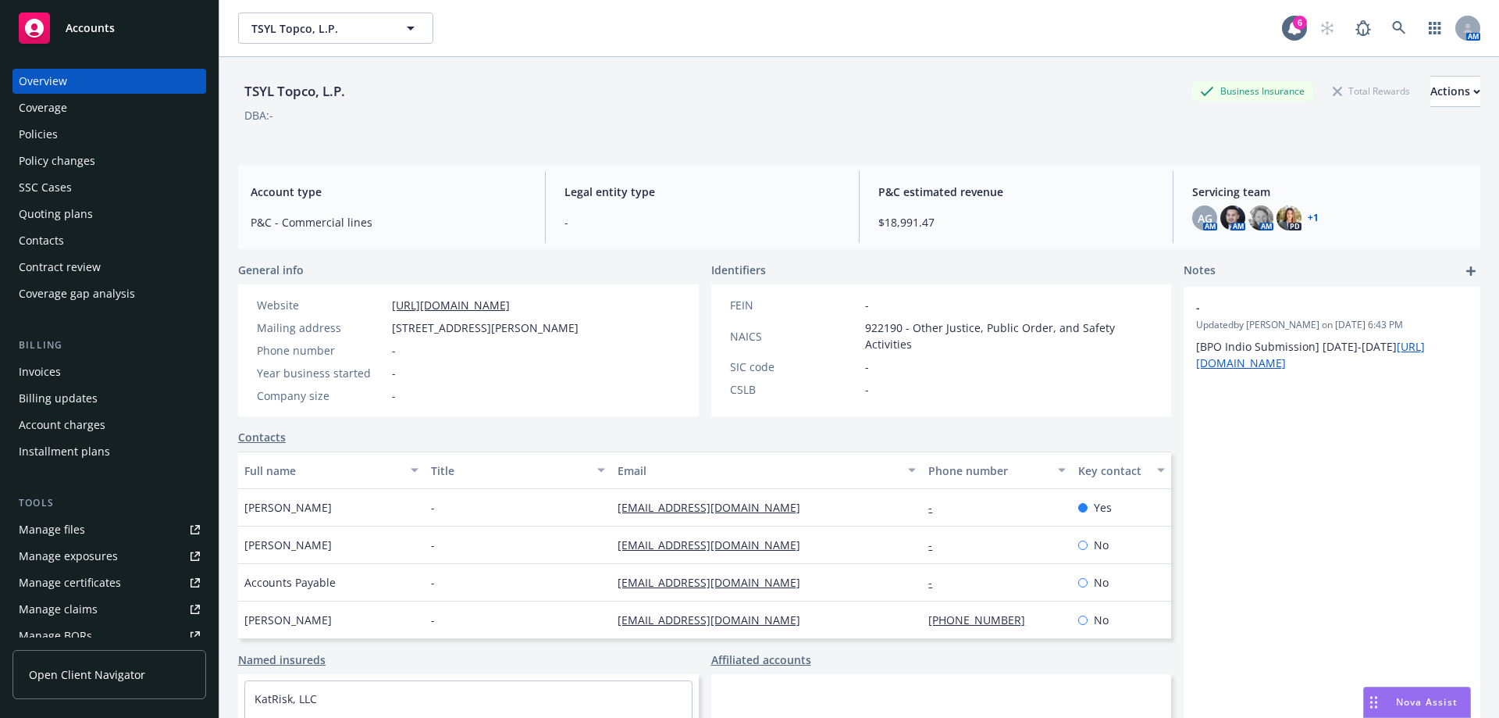
click at [32, 132] on div "Policies" at bounding box center [38, 134] width 39 height 25
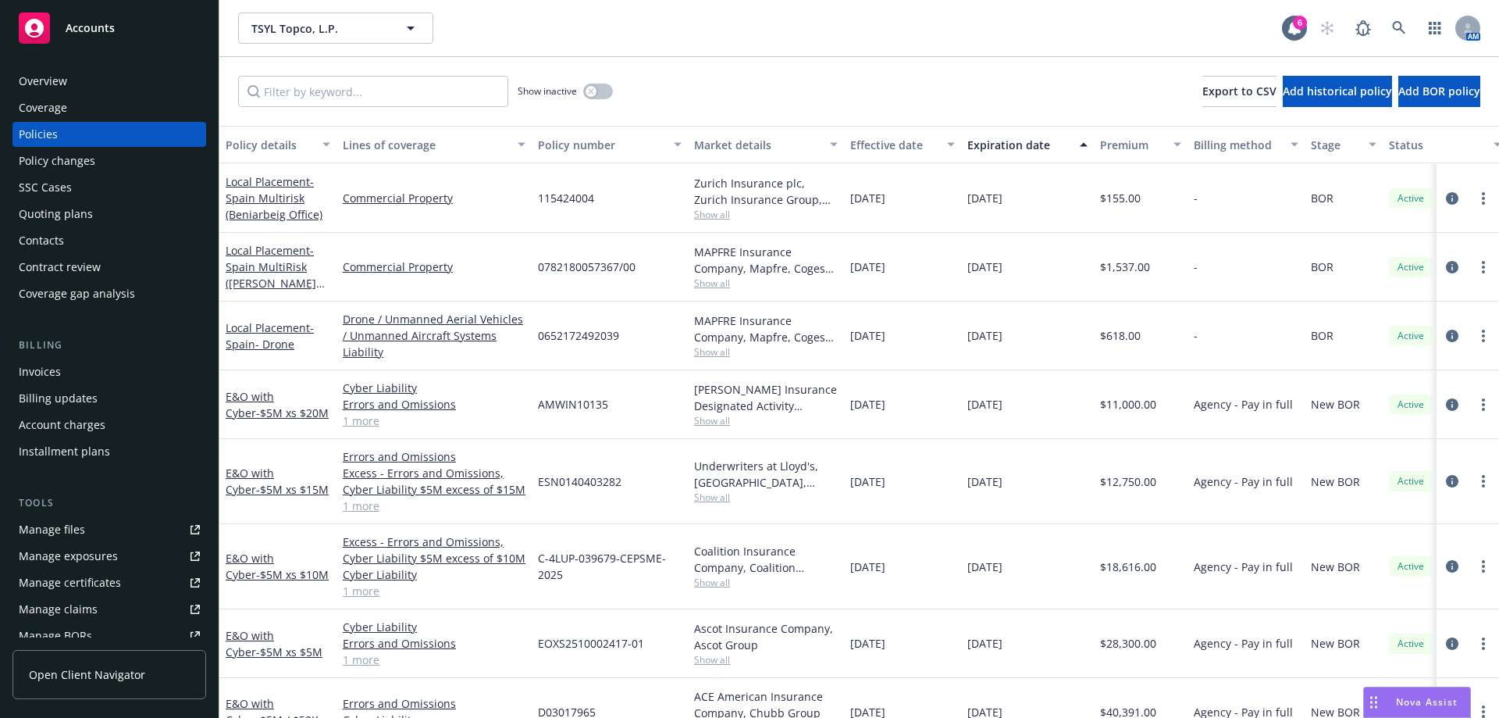
scroll to position [547, 0]
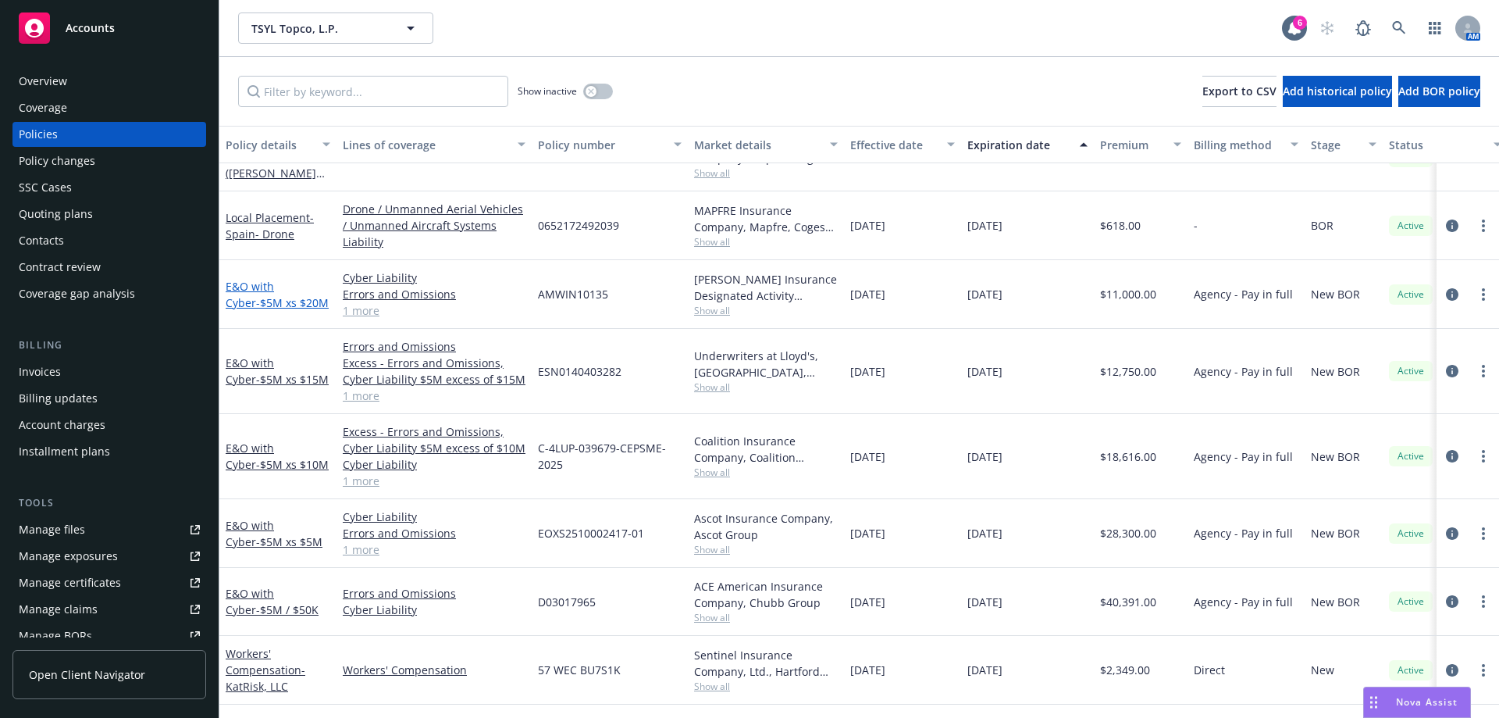
click at [267, 283] on link "E&O with Cyber - $5M xs $20M" at bounding box center [277, 294] width 103 height 31
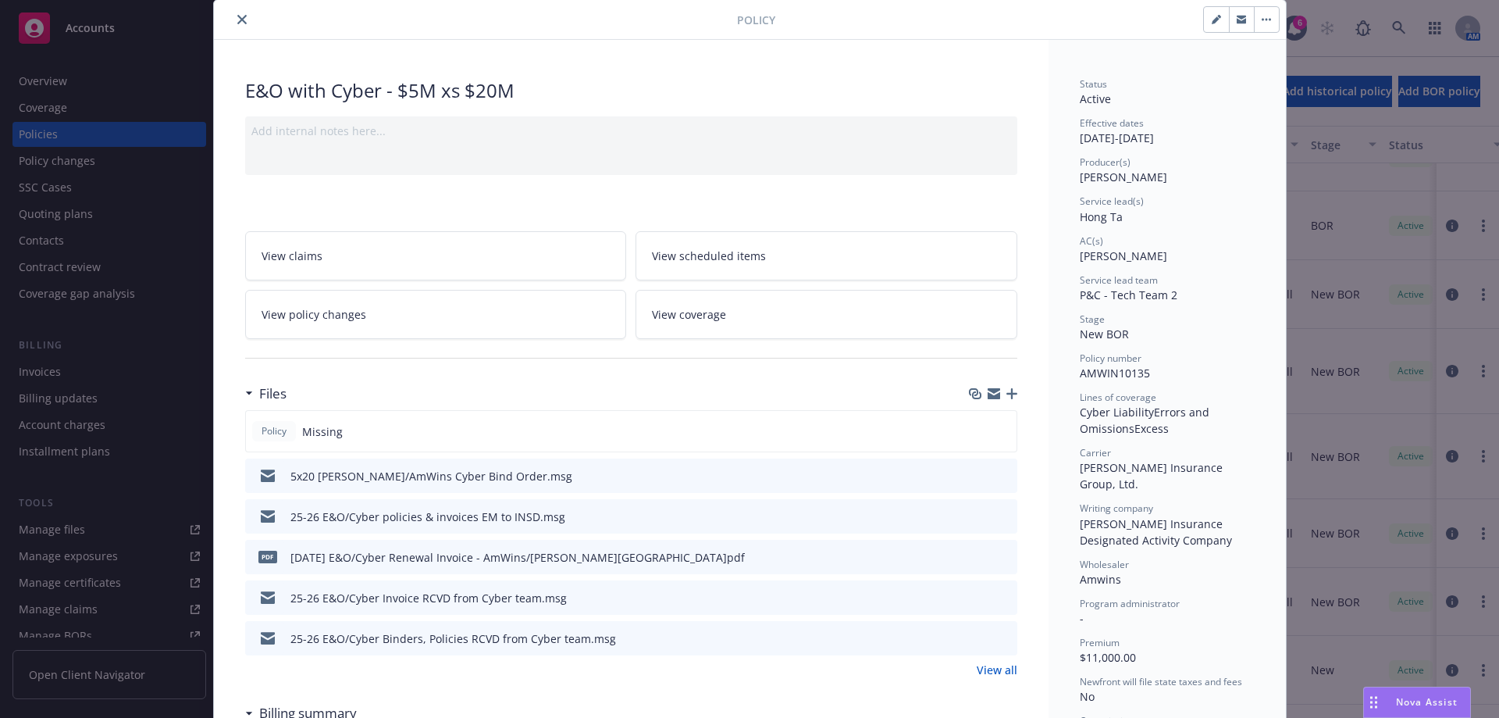
scroll to position [78, 0]
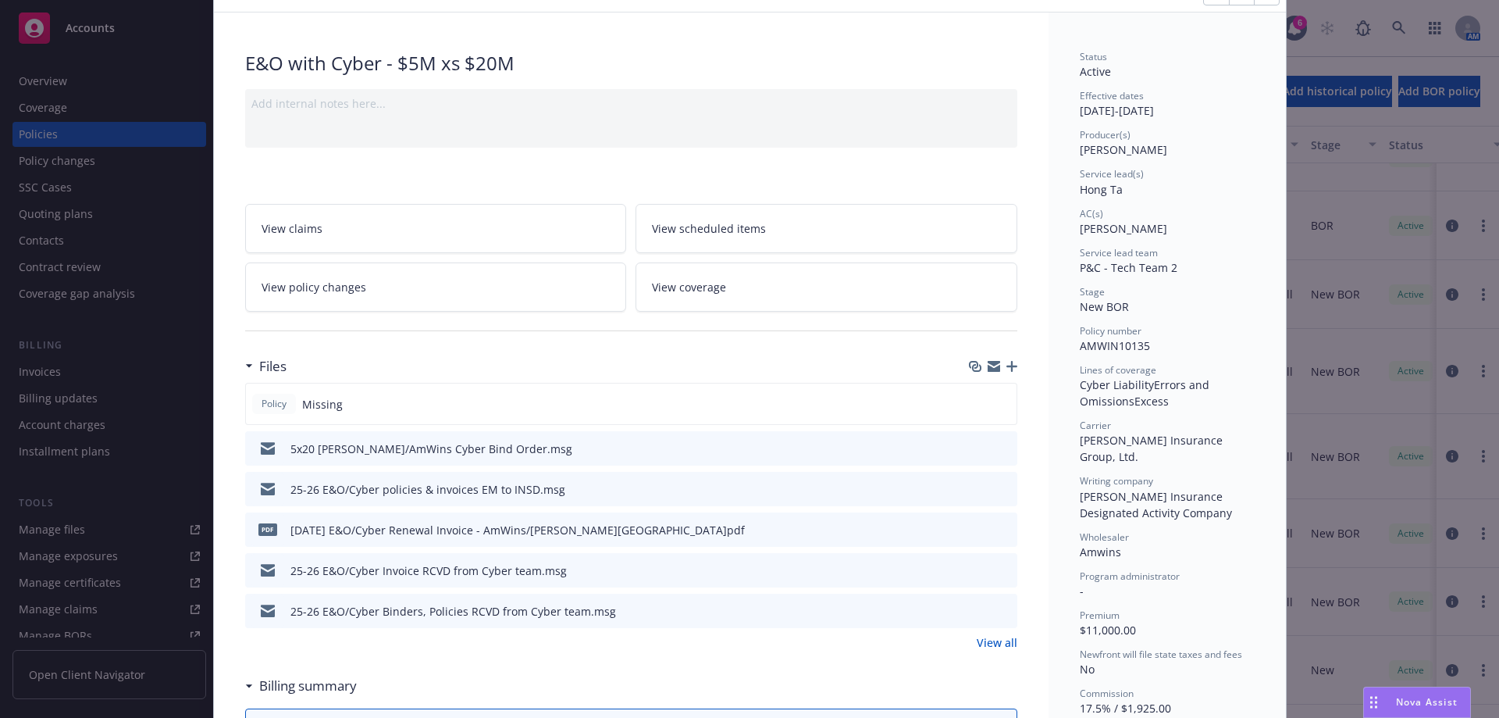
click at [1008, 370] on icon "button" at bounding box center [1011, 366] width 11 height 11
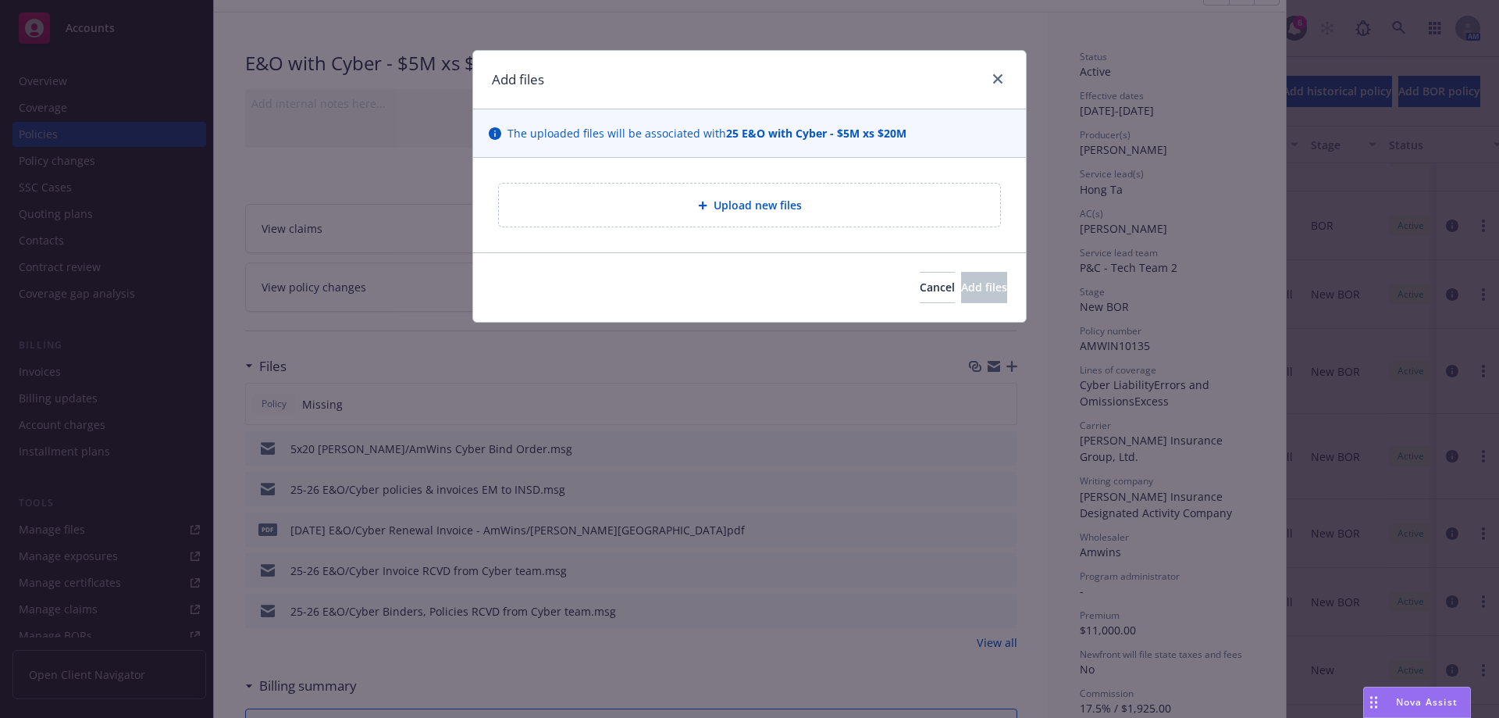
type textarea "x"
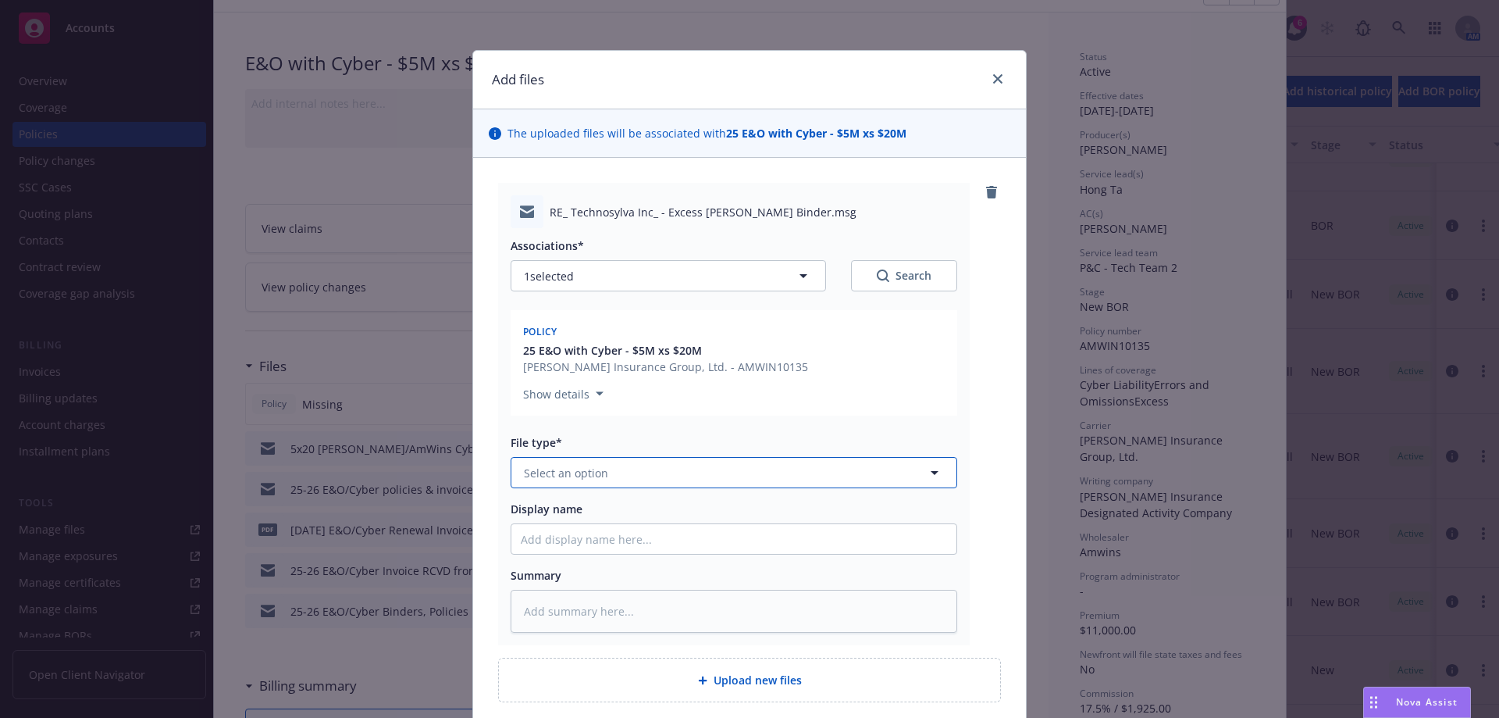
click at [646, 466] on button "Select an option" at bounding box center [734, 472] width 447 height 31
type input "declin"
click at [595, 505] on div "Declination" at bounding box center [734, 515] width 426 height 23
click at [589, 536] on input "Display name" at bounding box center [733, 539] width 445 height 30
type textarea "x"
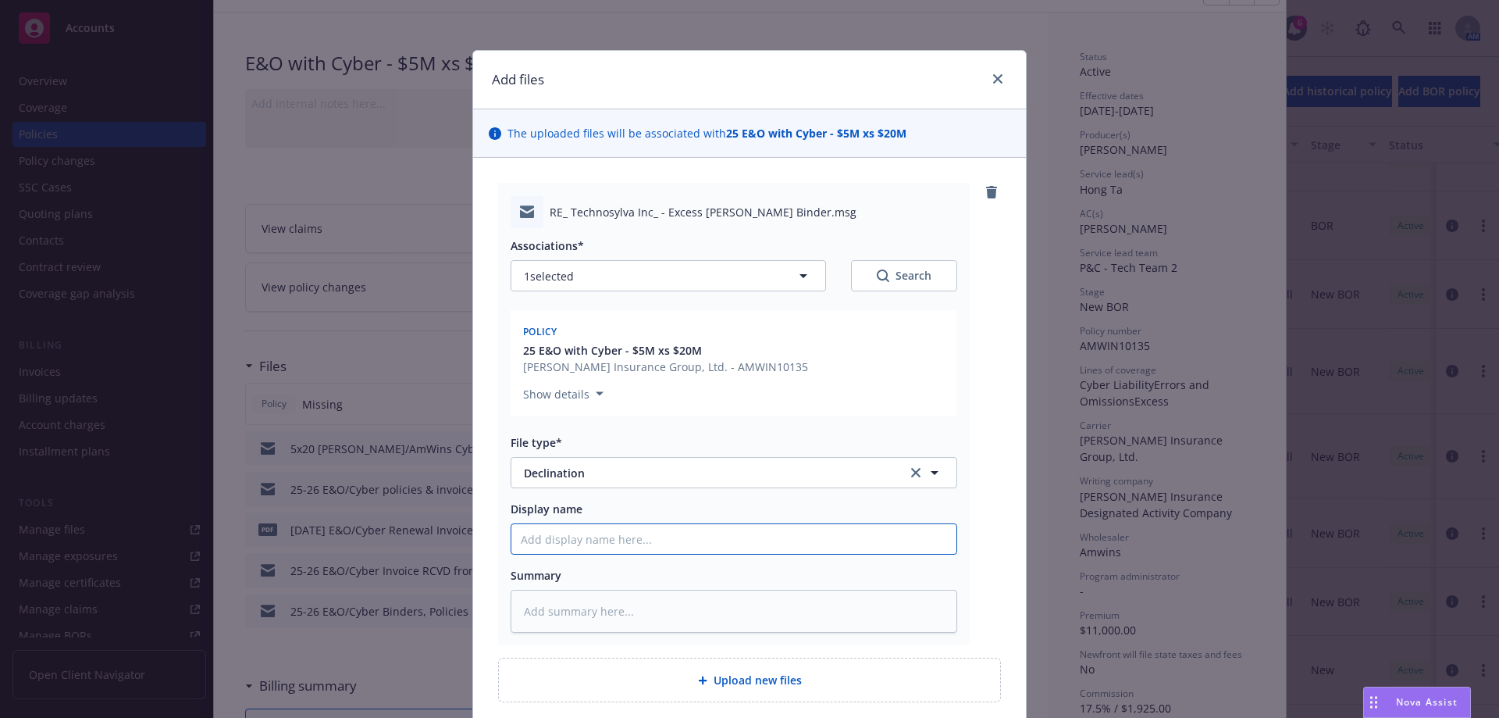
type input "H"
type textarea "x"
type input "Ha"
type textarea "x"
type input "Ham"
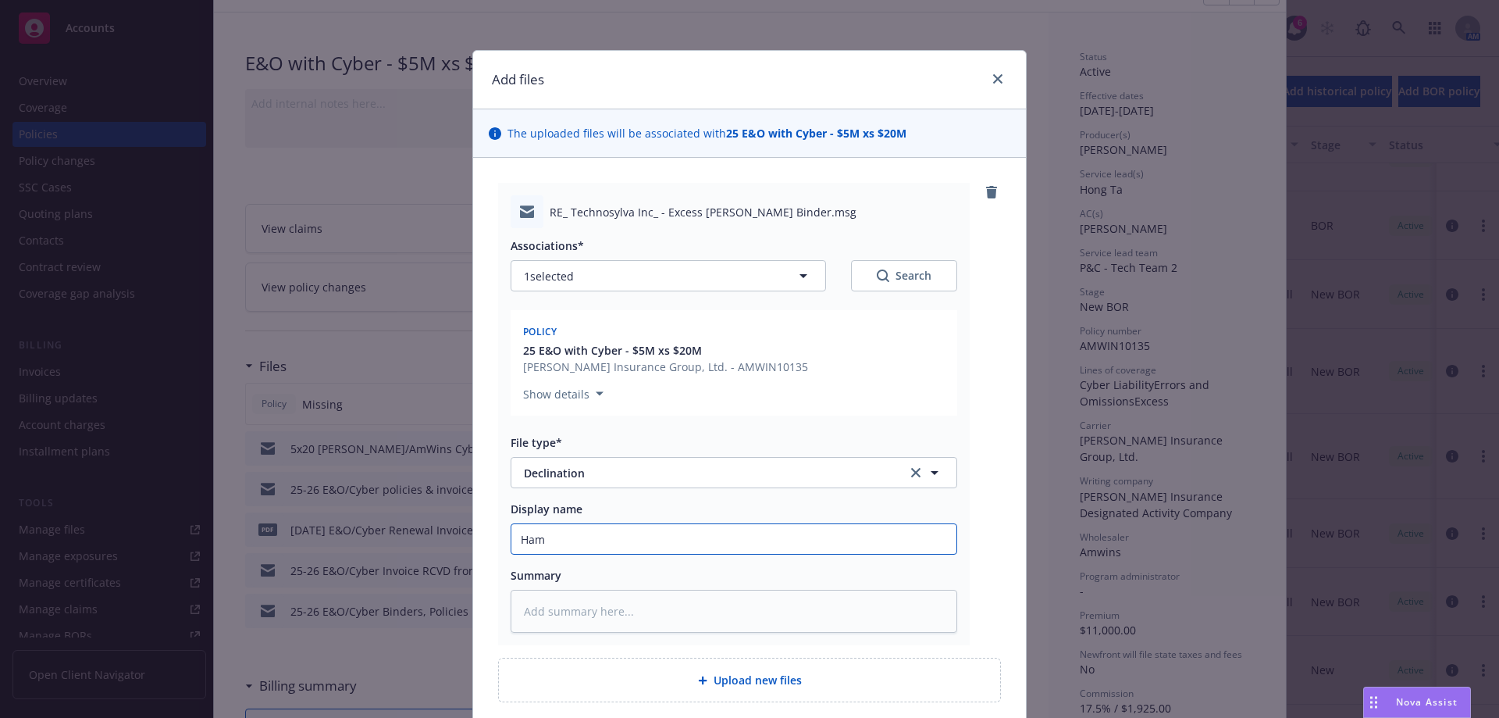
type textarea "x"
type input "Haml"
type textarea "x"
type input "Hamlt"
type textarea "x"
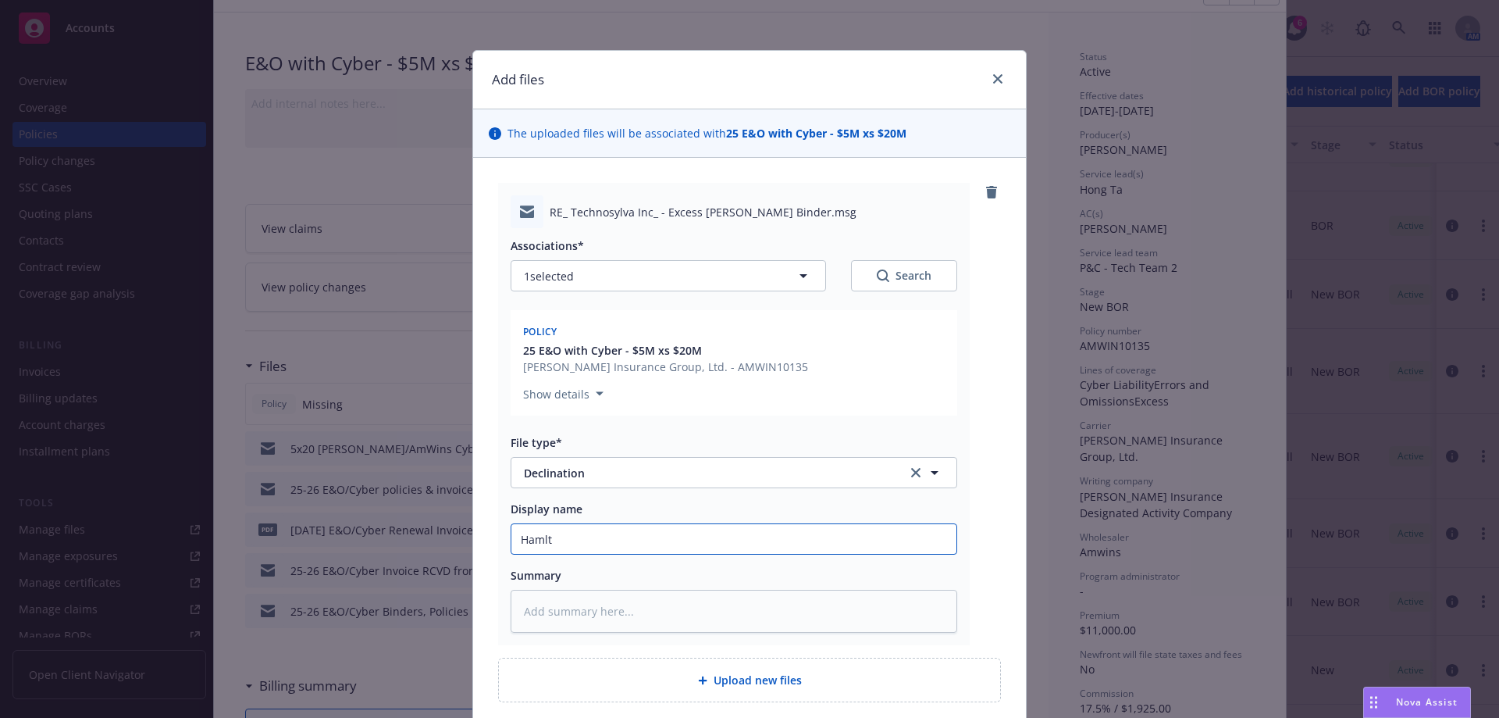
type input "Haml"
type textarea "x"
type input "Ham"
type textarea "x"
type input "Hami"
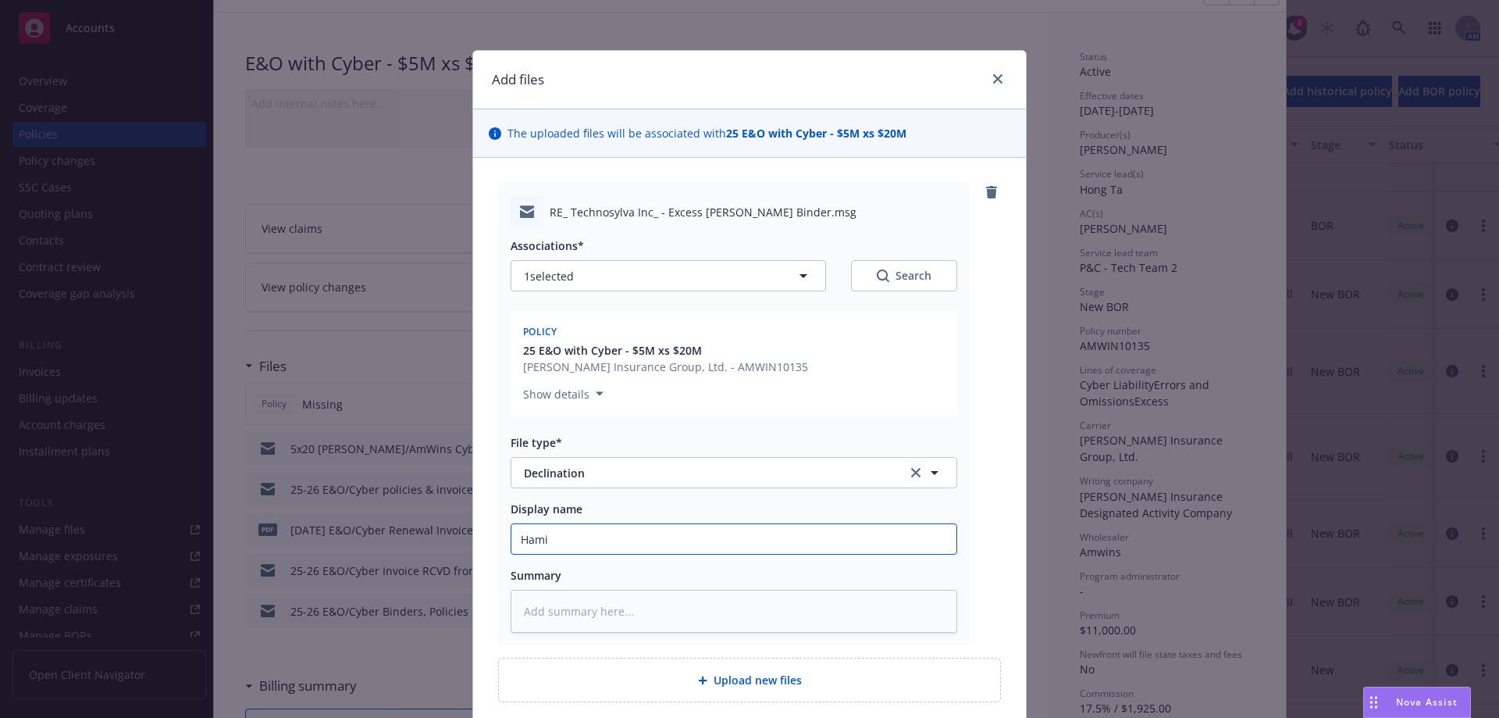
type textarea "x"
type input "[PERSON_NAME]"
type textarea "x"
type input "Hamilt"
type textarea "x"
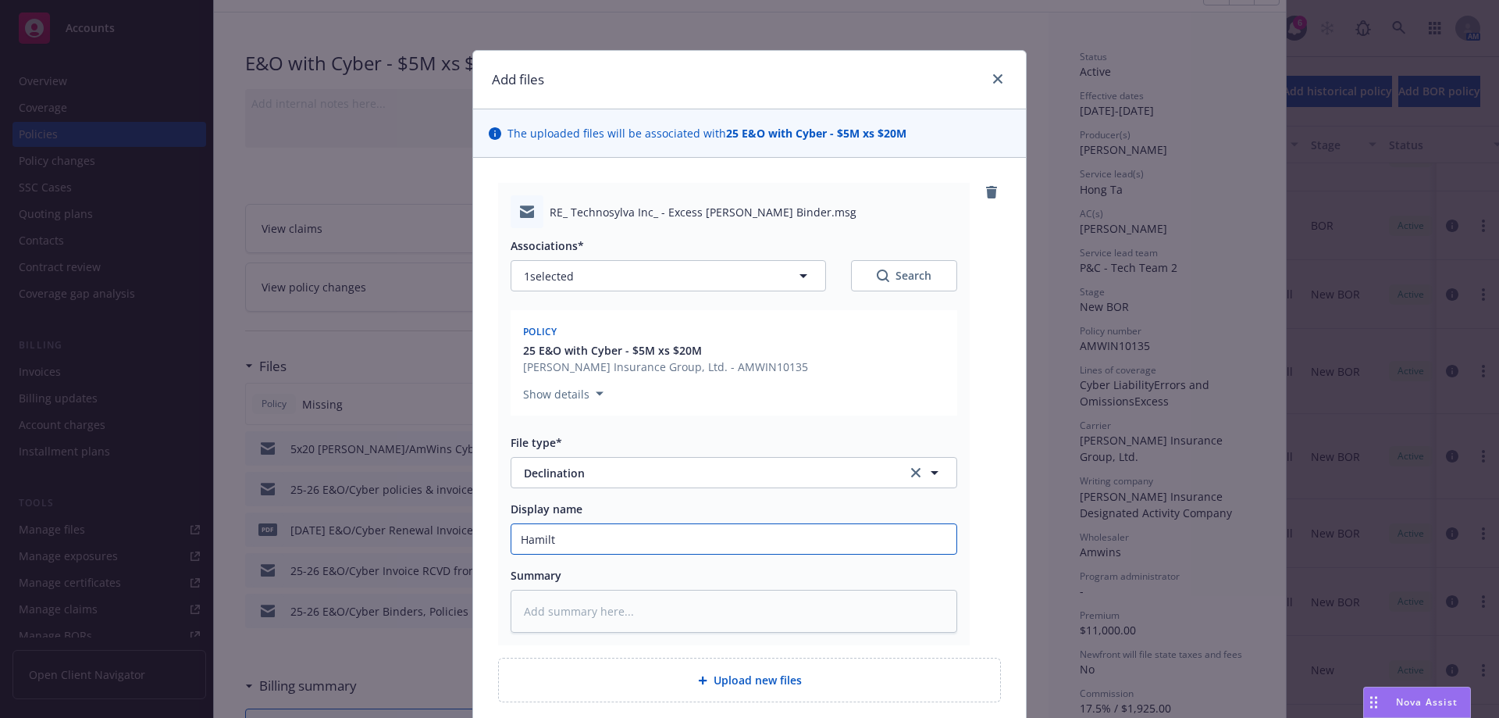
type input "Hamilto"
type textarea "x"
type input "[PERSON_NAME]"
type textarea "x"
type input "[PERSON_NAME]"
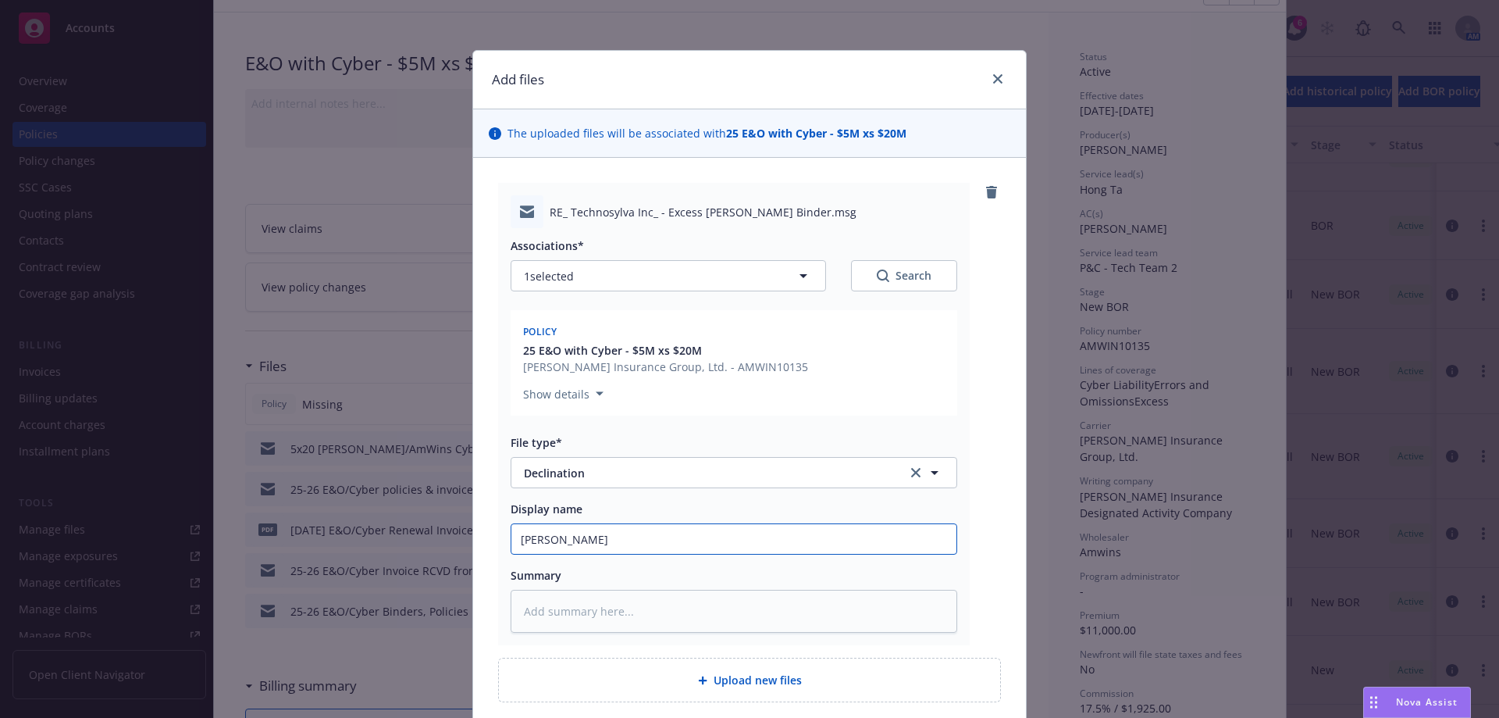
type textarea "x"
type input "[PERSON_NAME] A"
type textarea "x"
type input "[PERSON_NAME] Ad"
type textarea "x"
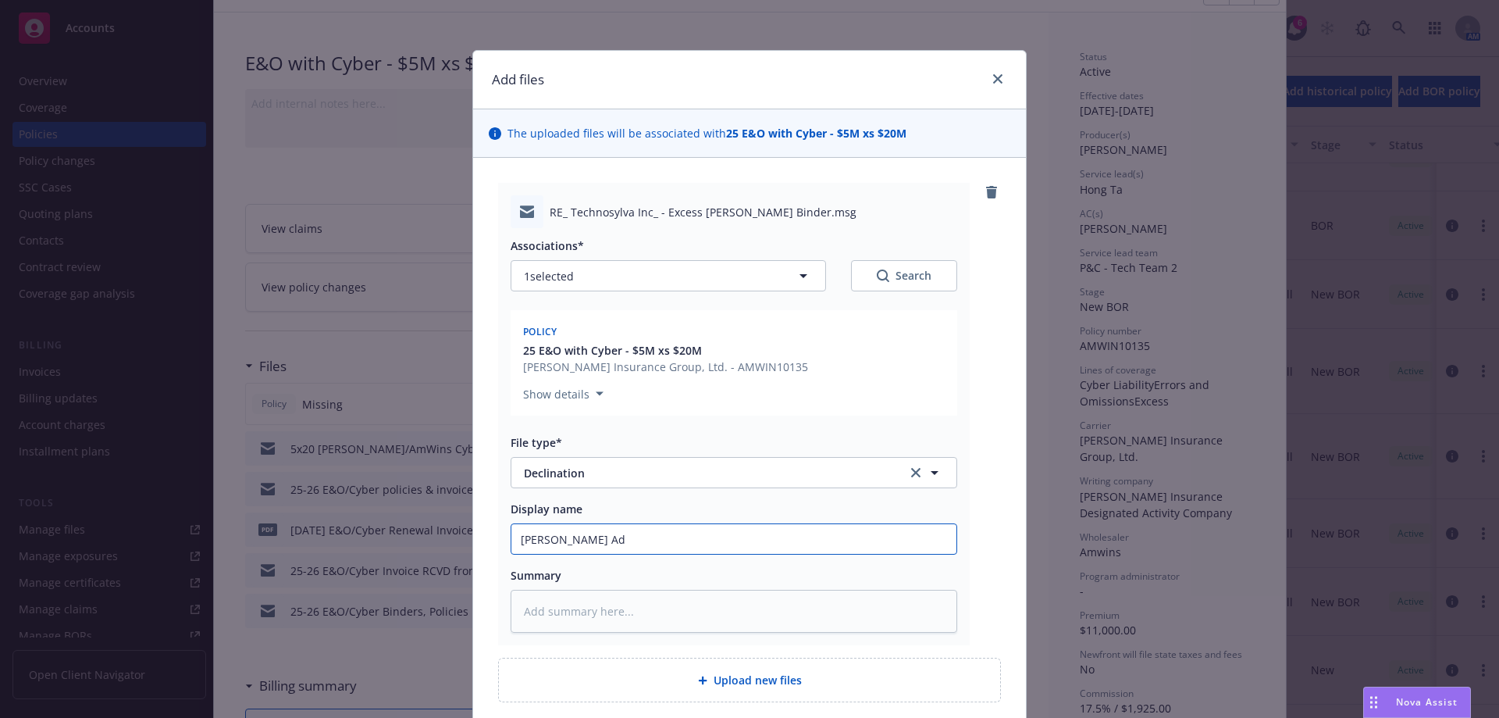
type input "[PERSON_NAME] Adm"
type textarea "x"
type input "[PERSON_NAME] Admi"
type textarea "x"
type input "[PERSON_NAME] Admit"
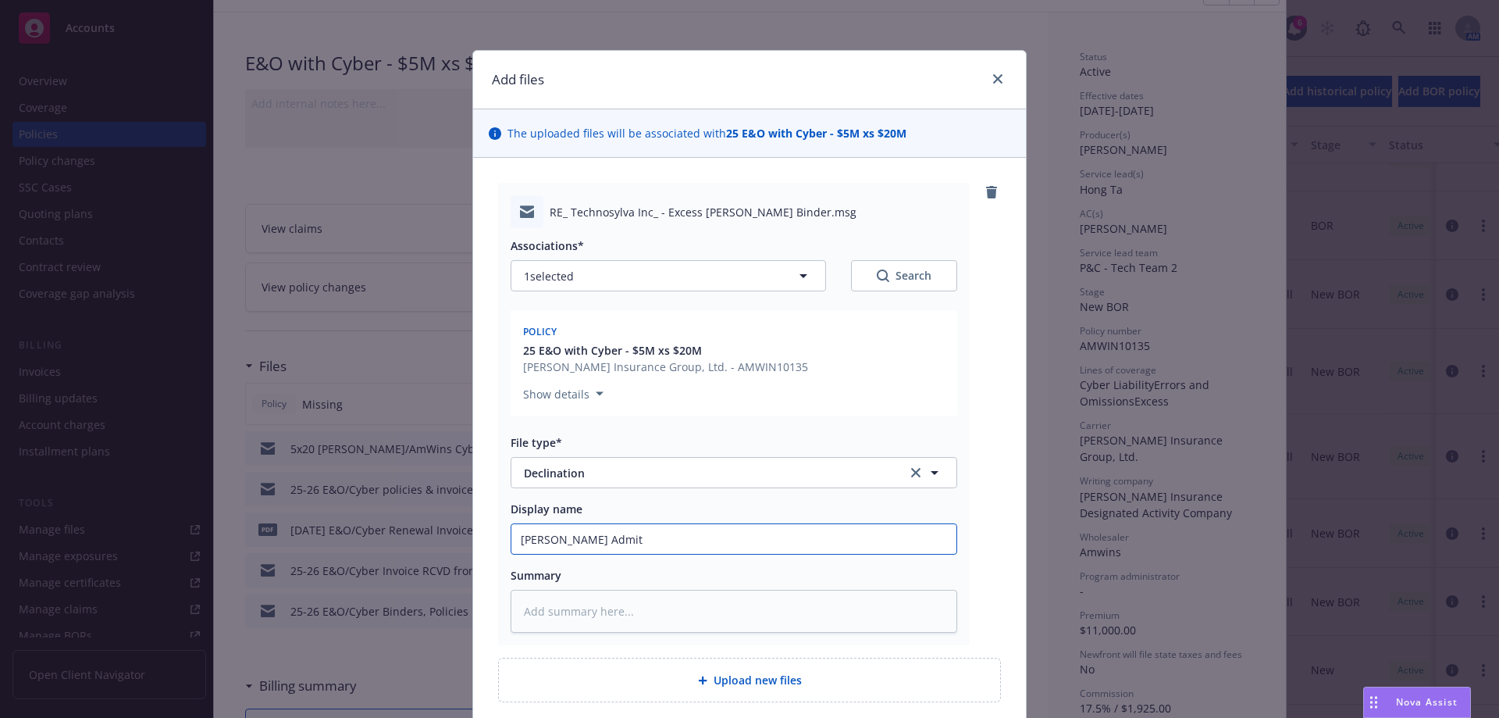
type textarea "x"
type input "[PERSON_NAME] Admitt"
type textarea "x"
type input "[PERSON_NAME] Admitte"
type textarea "x"
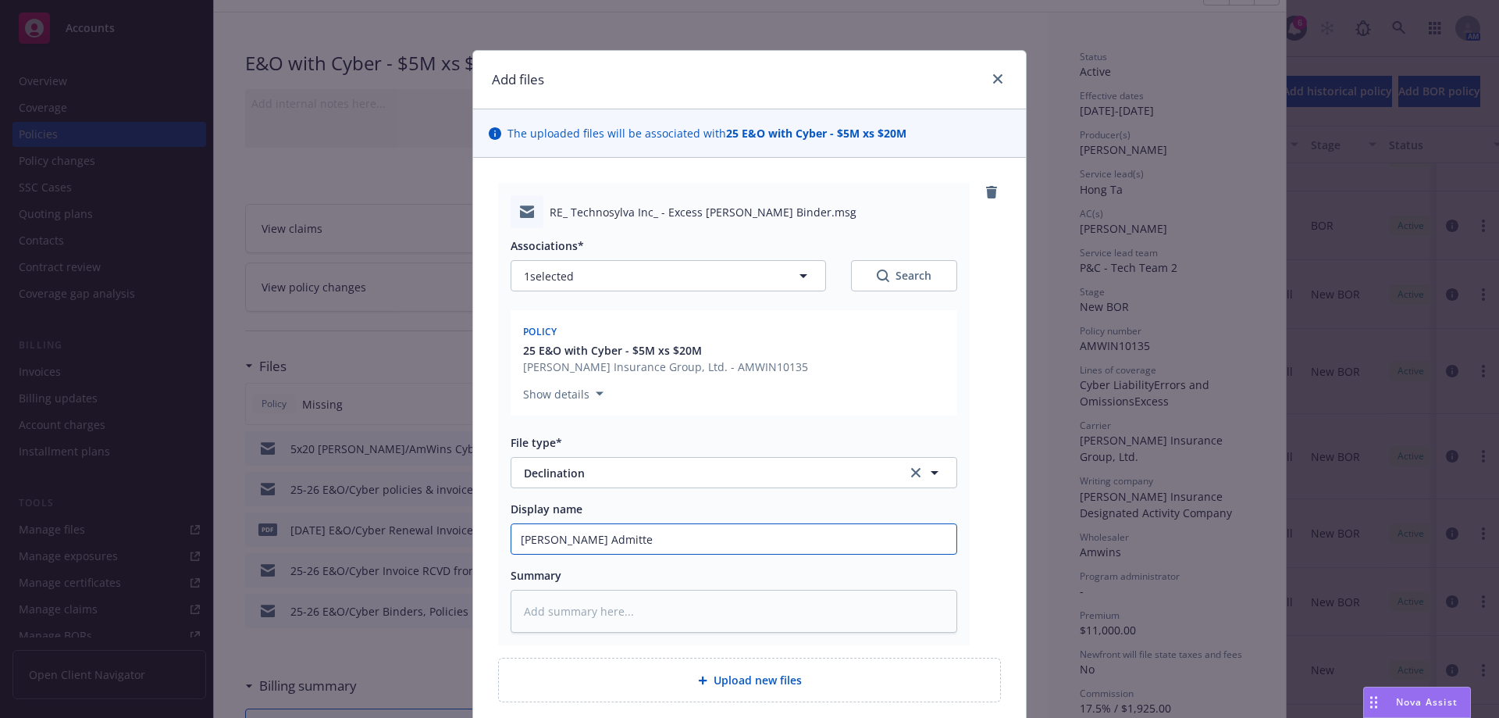
type input "[PERSON_NAME] Admitted"
type textarea "x"
type input "[PERSON_NAME] Admitted"
type textarea "x"
type input "[PERSON_NAME] Admitted D"
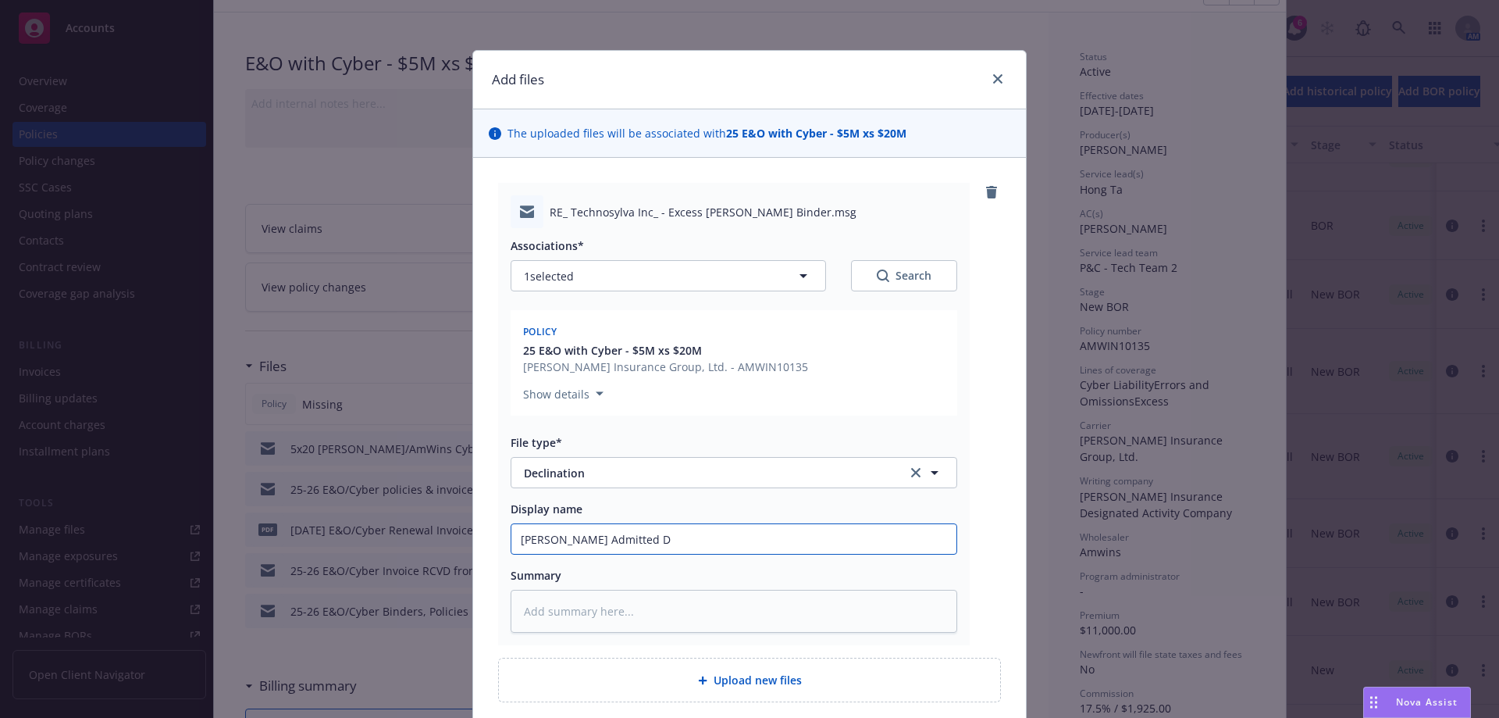
type textarea "x"
type input "[PERSON_NAME] Admitted De"
type textarea "x"
type input "[PERSON_NAME] Admitted Dec"
type textarea "x"
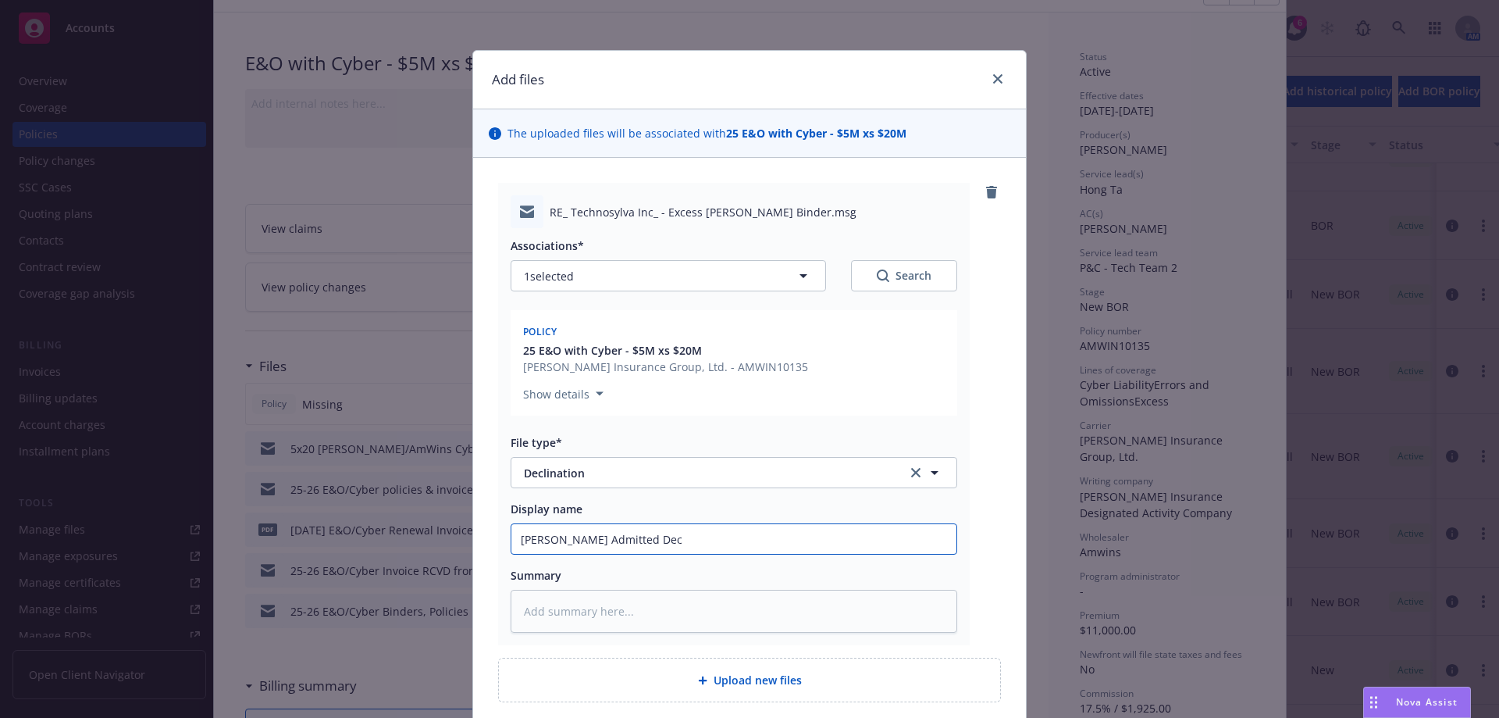
type input "[PERSON_NAME] Admitted Decl"
type textarea "x"
type input "[PERSON_NAME] Admitted Decli"
type textarea "x"
type input "[PERSON_NAME] Admitted Declin"
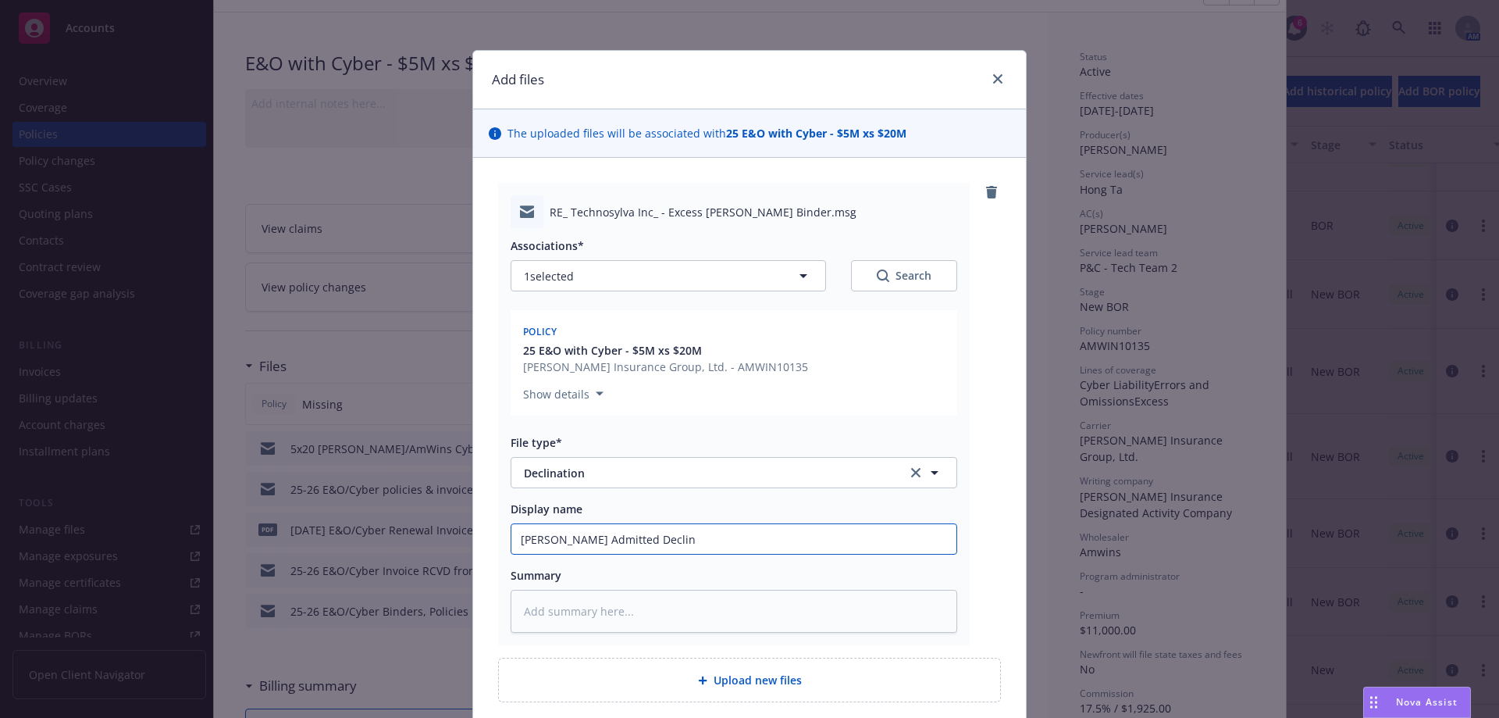
type textarea "x"
type input "[PERSON_NAME] Admitted Declinat"
type textarea "x"
type input "[PERSON_NAME] Admitted Declinati"
type textarea "x"
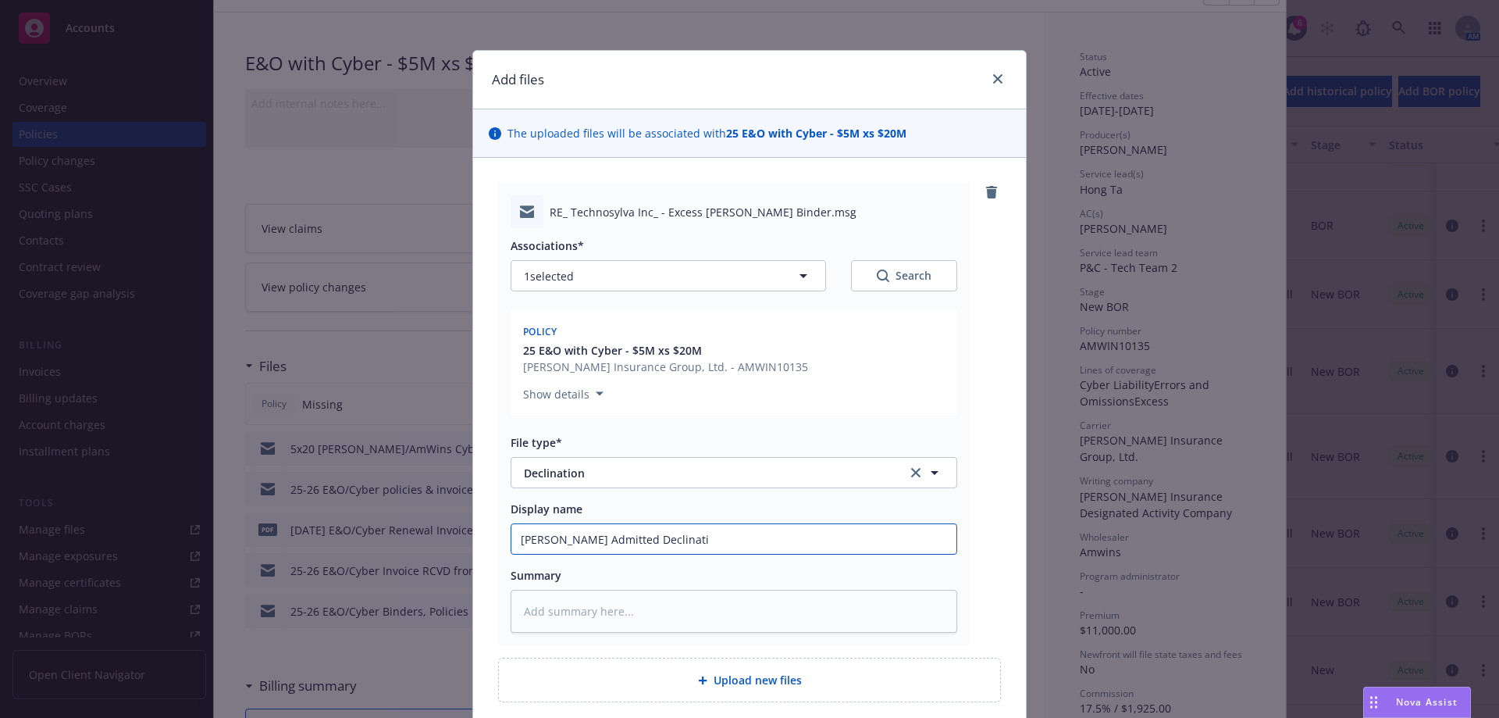
type input "[PERSON_NAME] Admitted Declinatio"
type textarea "x"
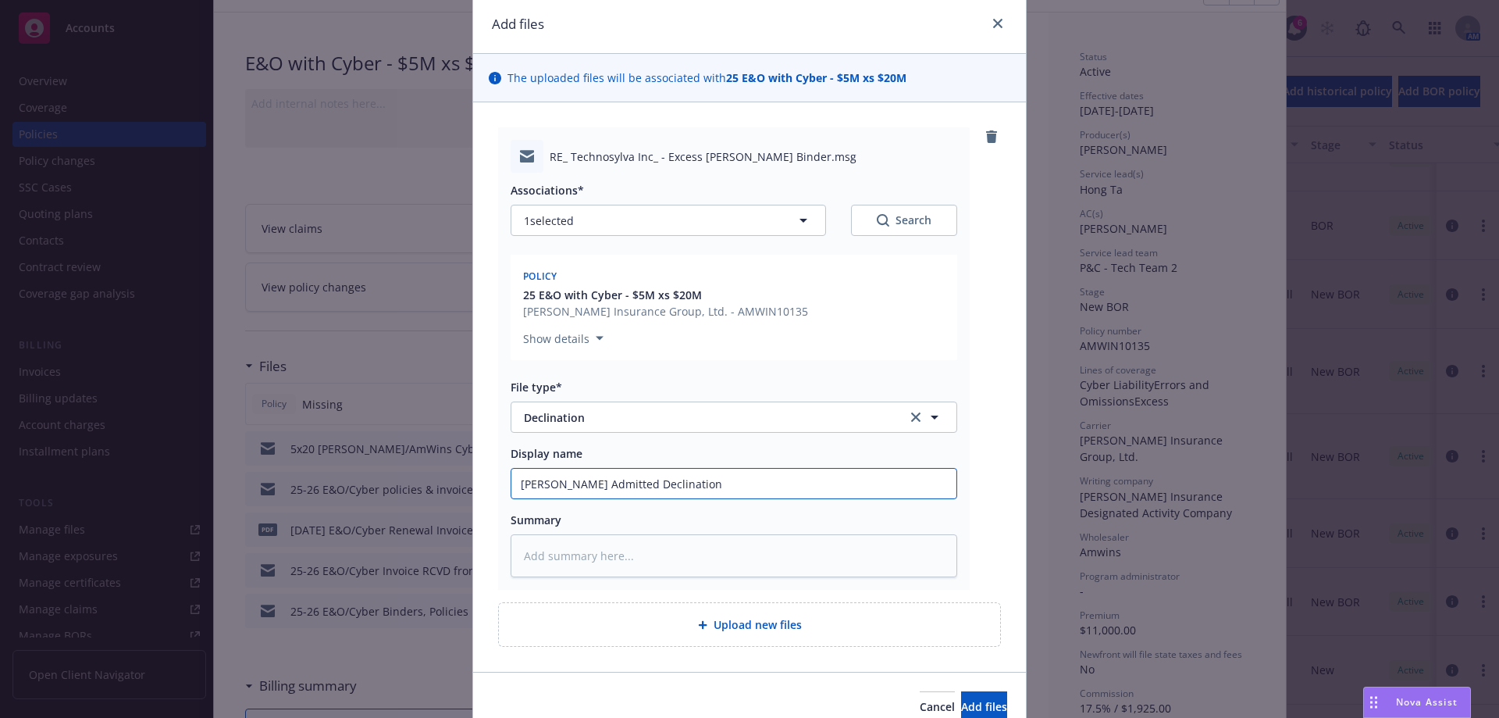
scroll to position [130, 0]
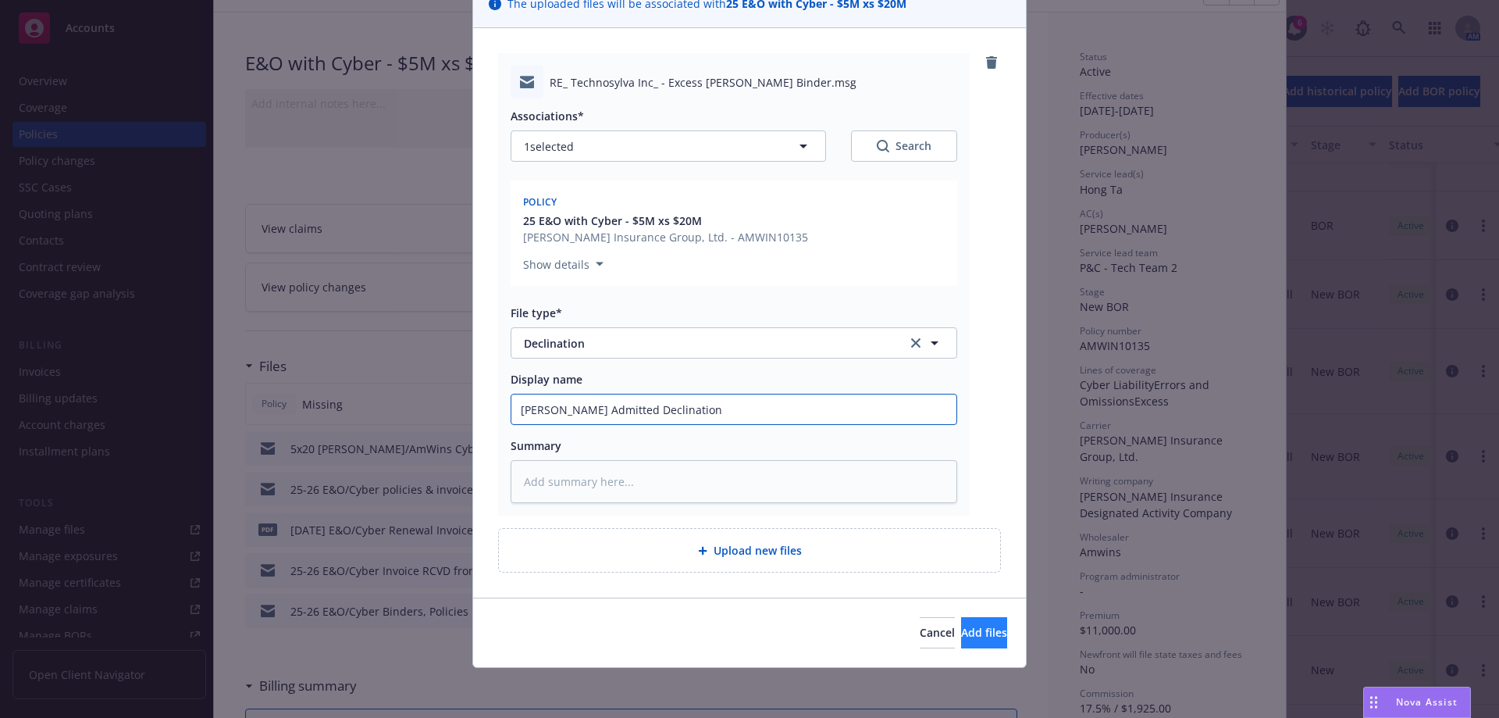
type input "[PERSON_NAME] Admitted Declination"
click at [970, 626] on span "Add files" at bounding box center [984, 632] width 46 height 15
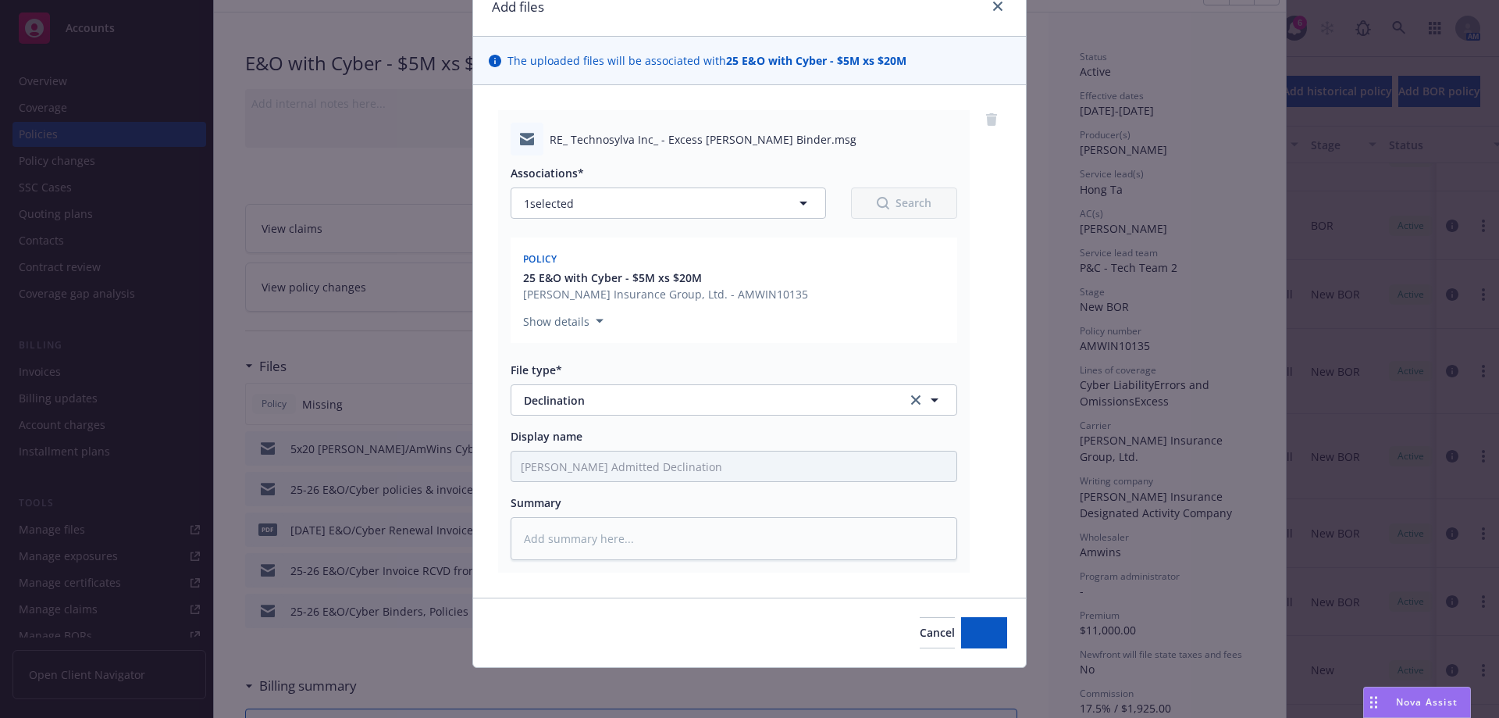
type textarea "x"
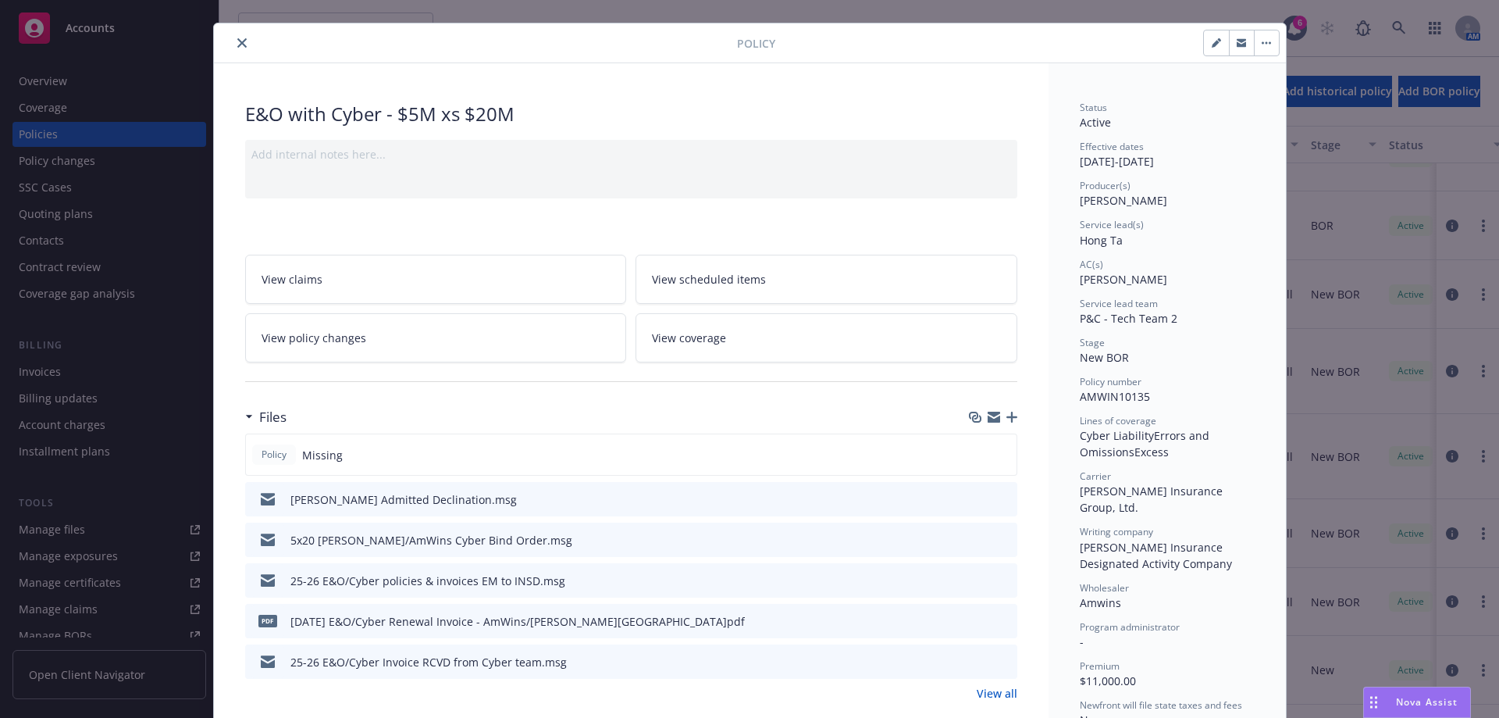
scroll to position [0, 0]
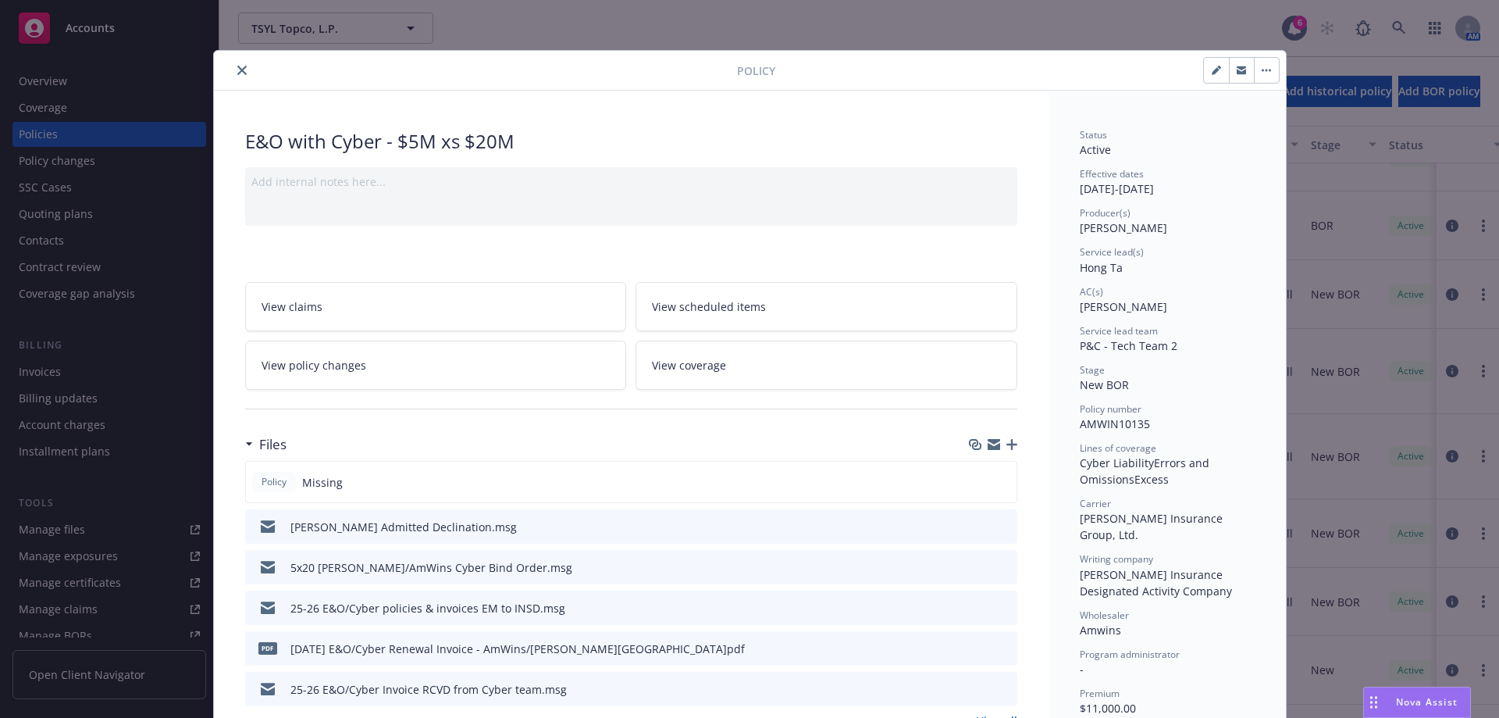
drag, startPoint x: 236, startPoint y: 81, endPoint x: 239, endPoint y: 73, distance: 9.1
click at [236, 81] on div "Policy" at bounding box center [750, 71] width 1072 height 40
click at [239, 73] on icon "close" at bounding box center [241, 70] width 9 height 9
